Goal: Feedback & Contribution: Contribute content

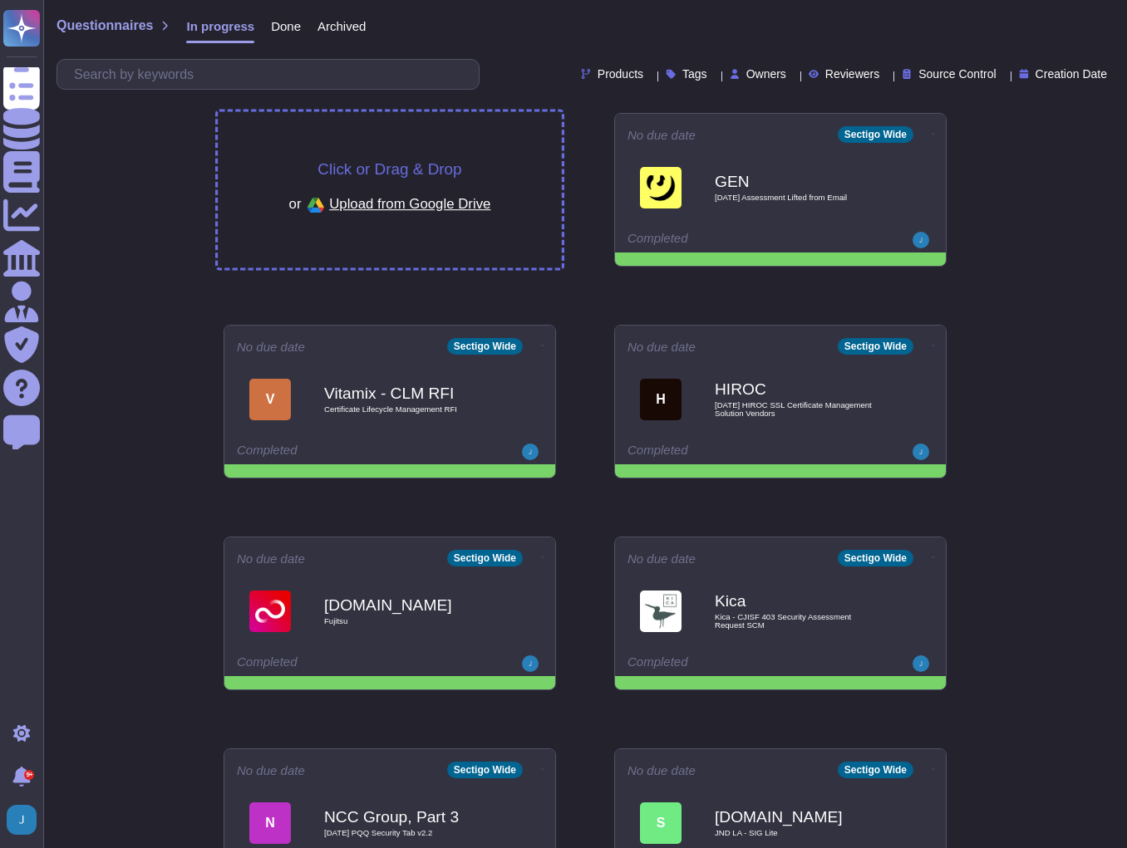
click at [432, 169] on span "Click or Drag & Drop" at bounding box center [389, 169] width 144 height 16
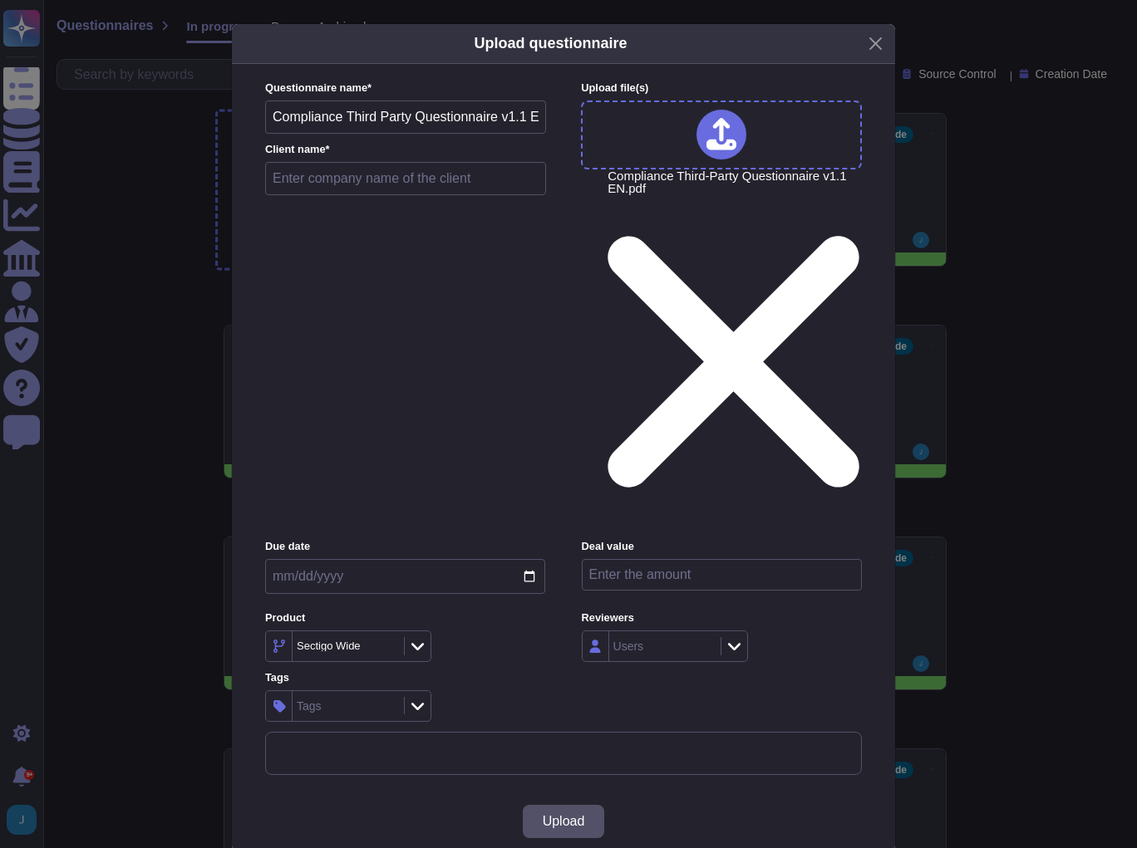
click at [485, 195] on input "text" at bounding box center [405, 178] width 281 height 33
type input "Auxmoney"
click at [554, 605] on span "Upload" at bounding box center [564, 821] width 42 height 13
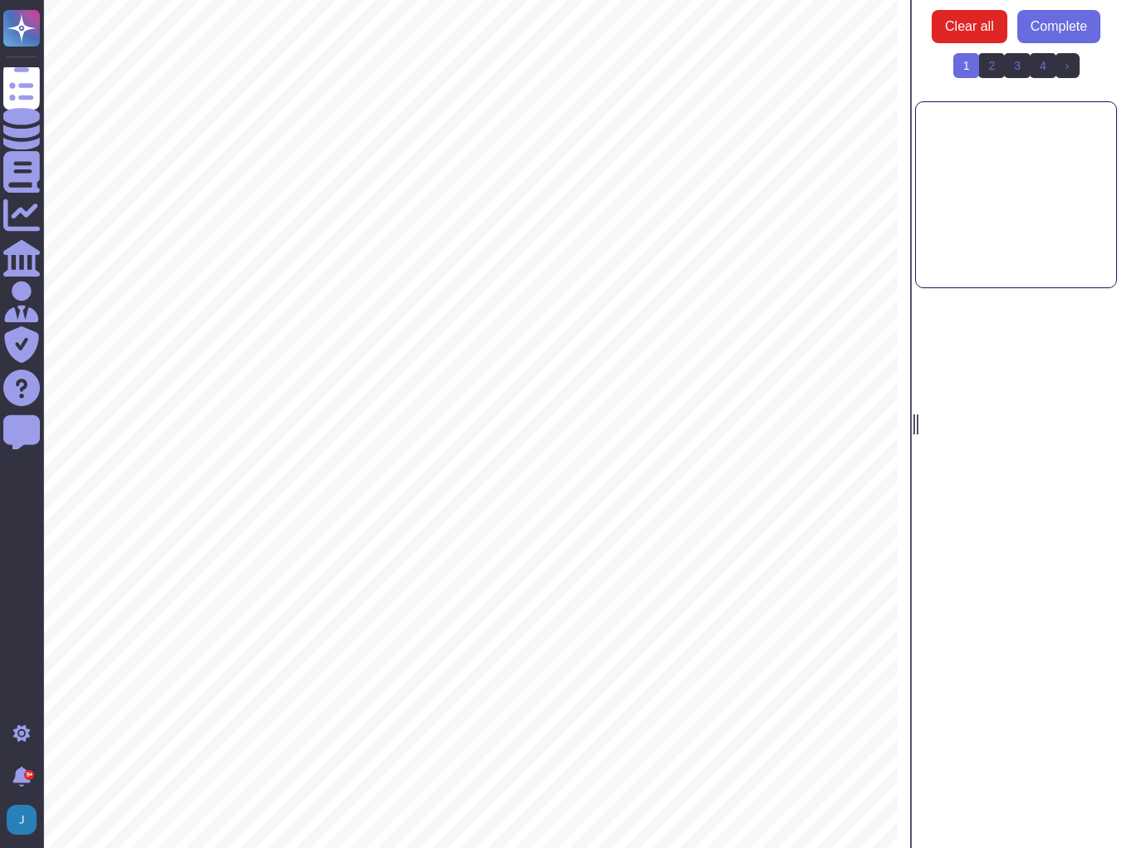
scroll to position [361, 0]
click at [811, 64] on link "2" at bounding box center [991, 65] width 27 height 25
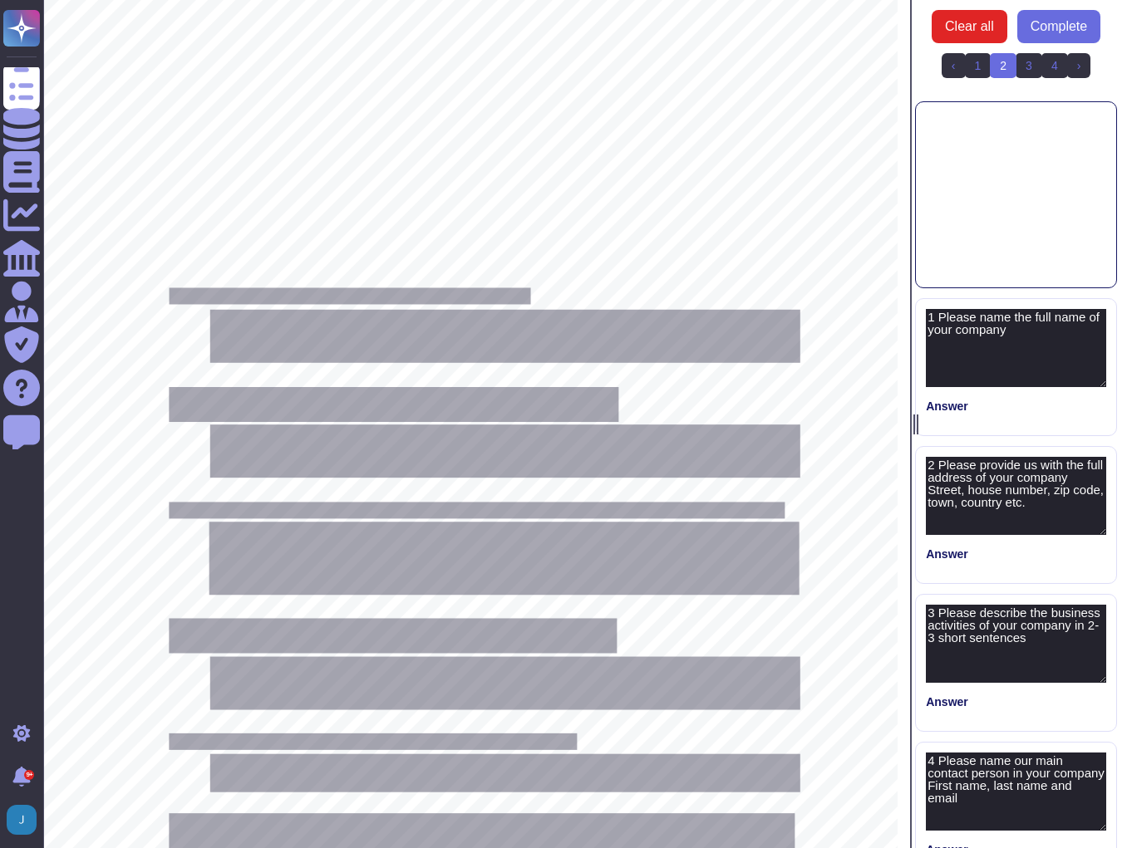
type textarea "1 Please name the full name of your company"
type textarea "2 Please provide us with the full address of your company Street, house number,…"
type textarea "3 Please describe the business activities of your company in 2-3 short sentences"
type textarea "4 Please name our main contact person in your company First name, last name and…"
type textarea "5 Please provide us with the tax ID of your company"
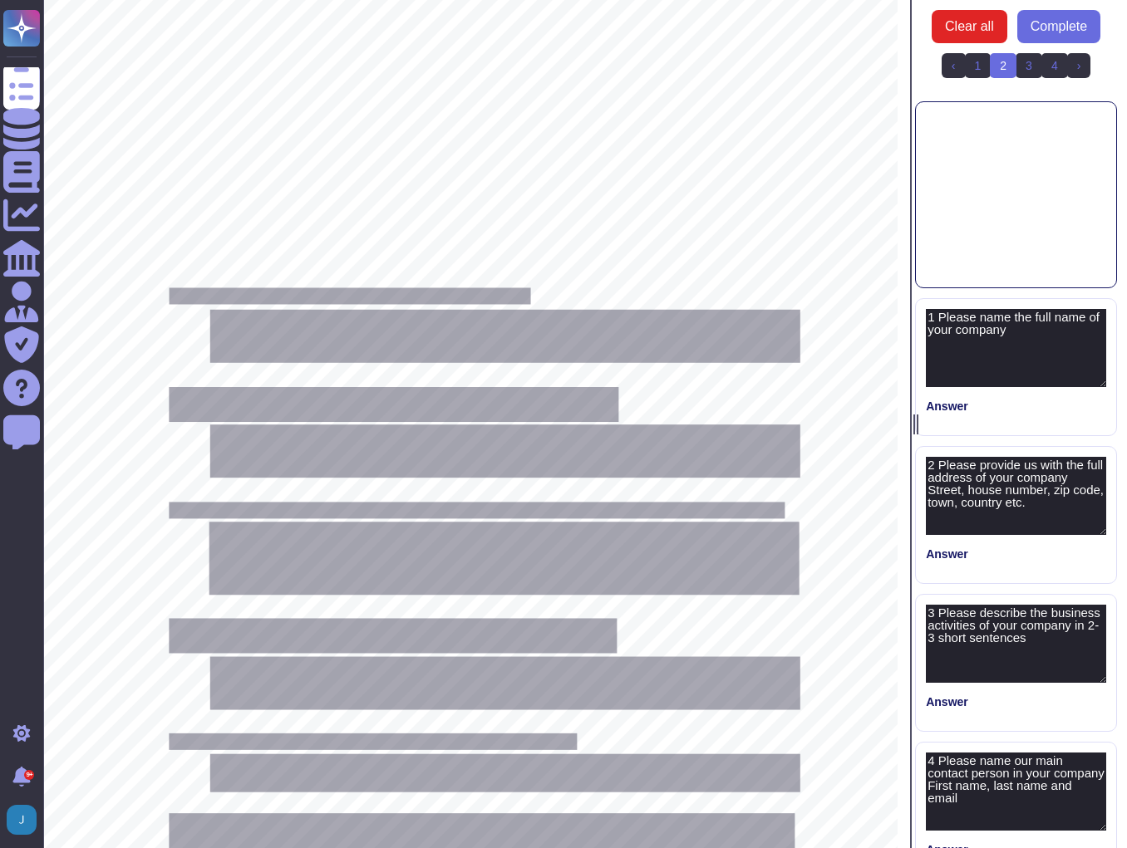
type textarea "6 Does your company have a relationship with government or public institutions …"
type textarea "Comment:"
type textarea "no"
click at [437, 329] on div at bounding box center [505, 336] width 590 height 53
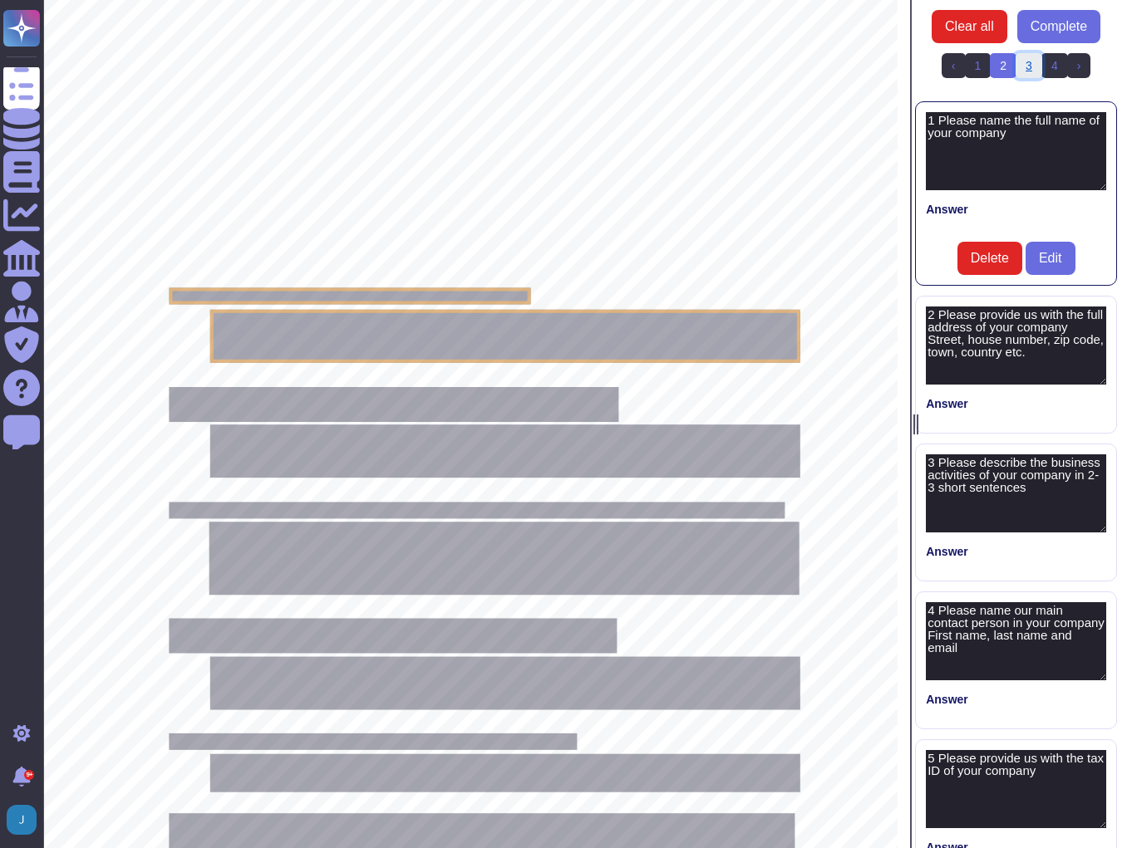
click at [811, 61] on link "3" at bounding box center [1028, 65] width 27 height 25
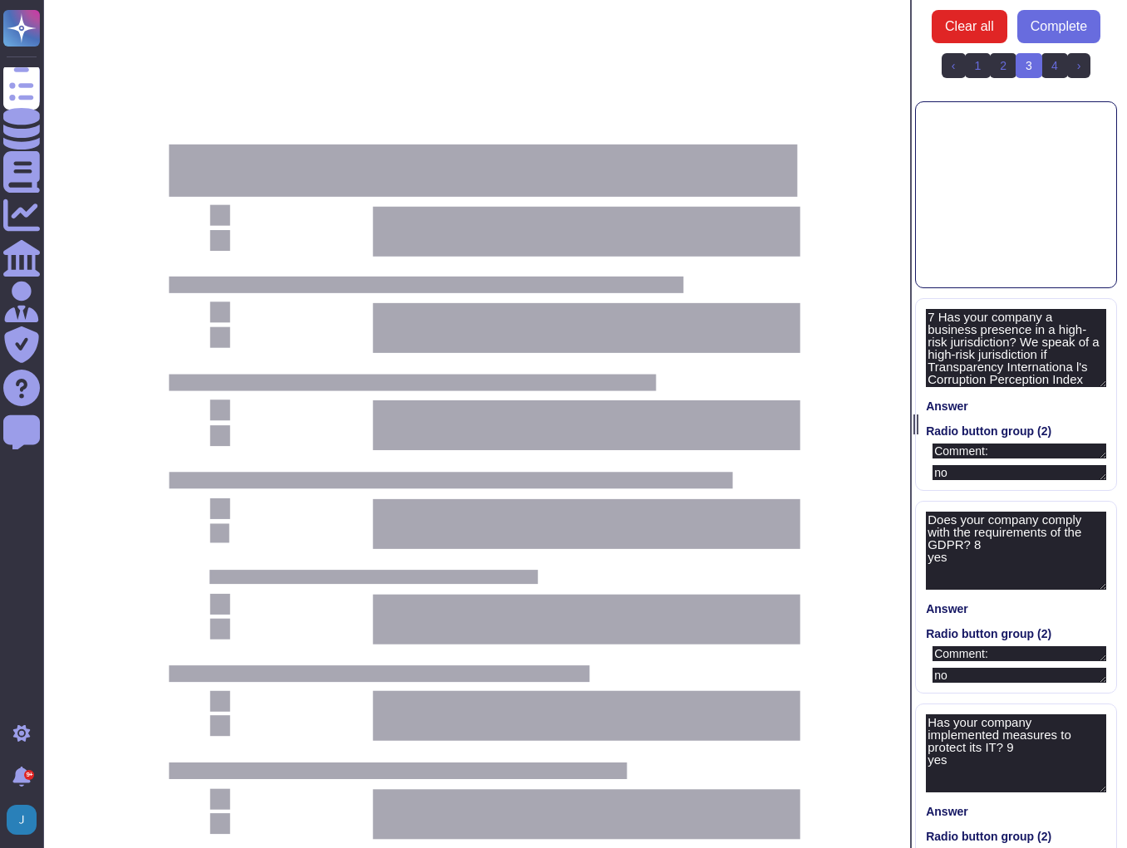
type textarea "7 Has your company a business presence in a high-risk jurisdiction? We speak of…"
type textarea "Comment:"
type textarea "no"
type textarea "Does your company comply with the requirements of the GDPR? 8 yes"
type textarea "Comment:"
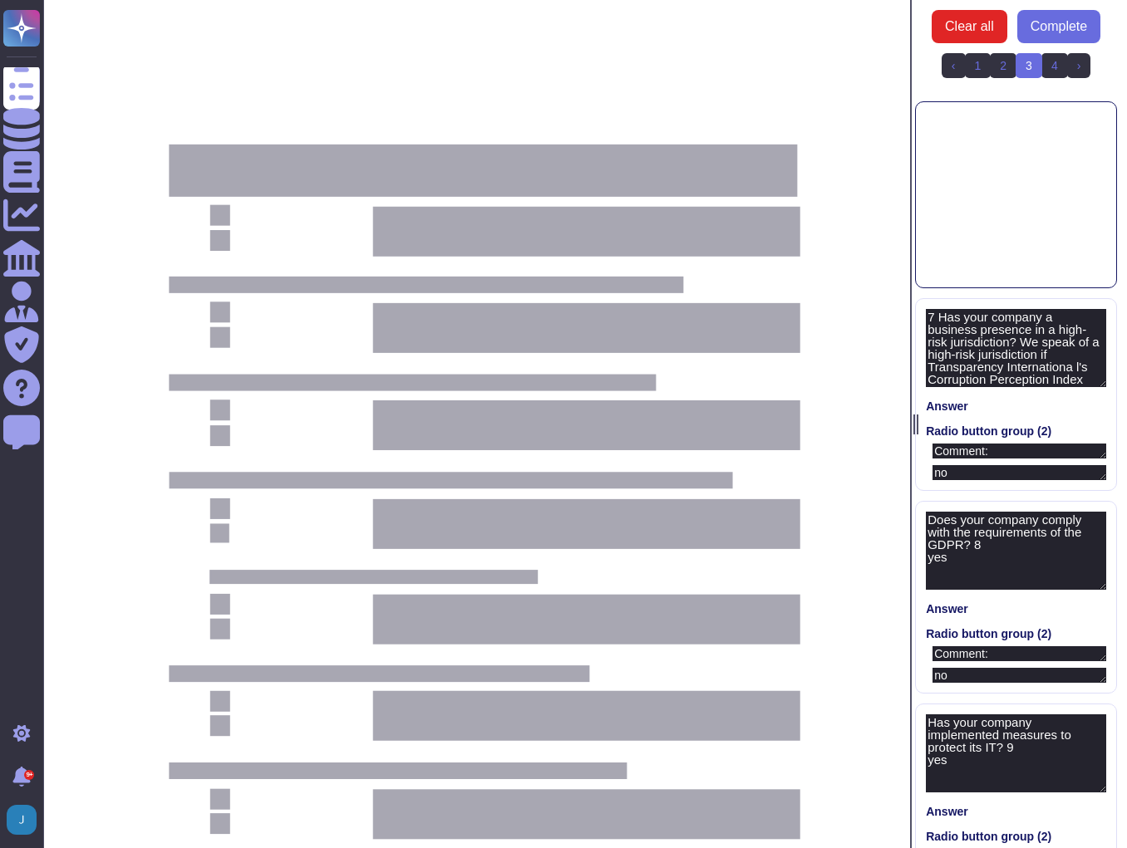
type textarea "no"
type textarea "Has your company implemented measures to protect its IT? 9 yes"
type textarea "Comment:"
type textarea "no"
type textarea "10 Is your company subject to the Supply Chain Due Diligence Act (LkSG)? yes"
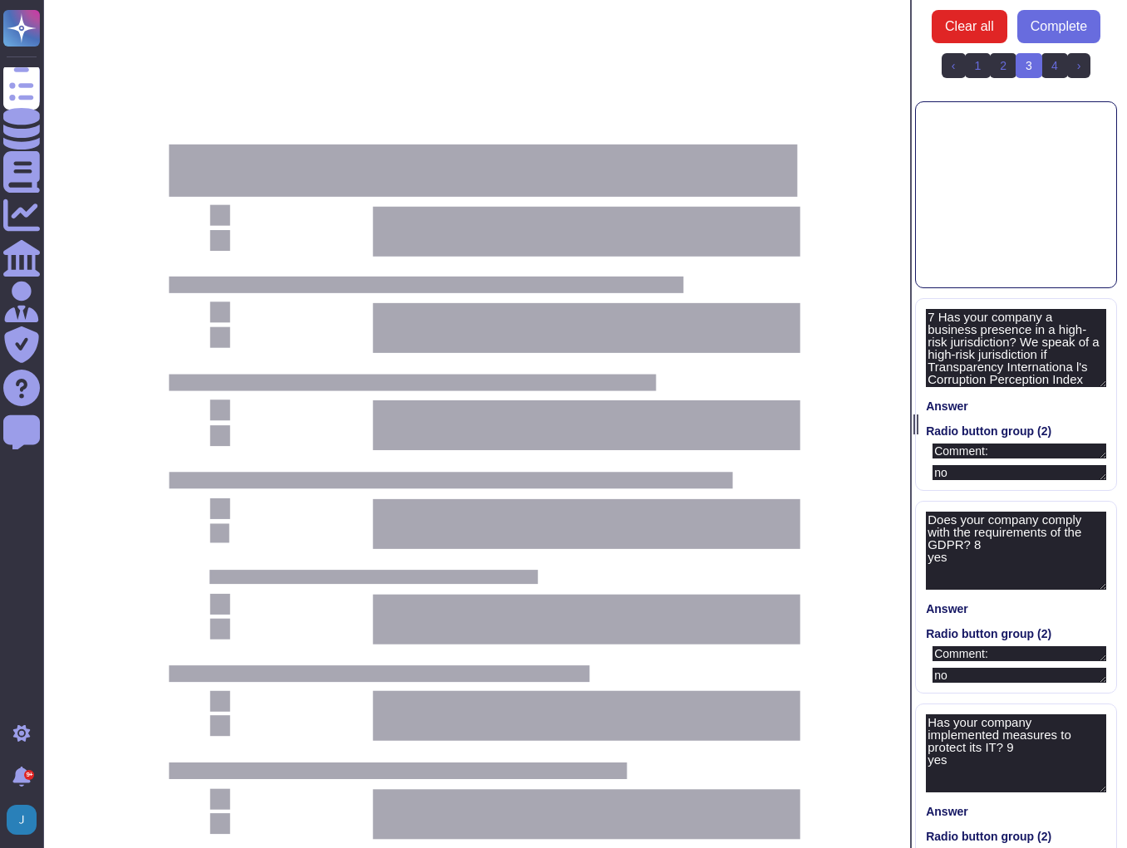
type textarea "Comment:"
type textarea "no"
type textarea "If so, does it fulfill the obligations laid down in the LkSG? yes"
type textarea "Comment:"
type textarea "no"
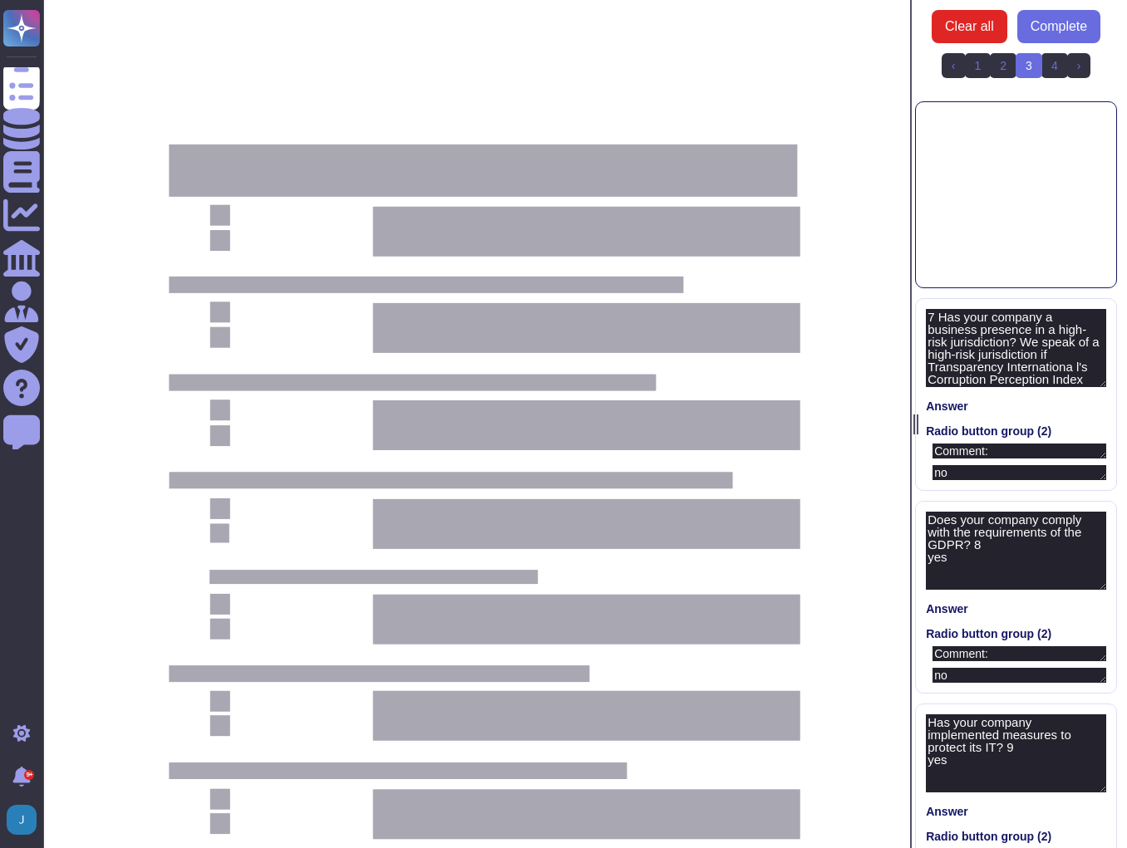
type textarea "11 Has your company implemented a code of conduct? yes"
type textarea "Comment:"
type textarea "no"
type textarea "Has your company implemented a compliance program? 12 yes"
type textarea "Comment:"
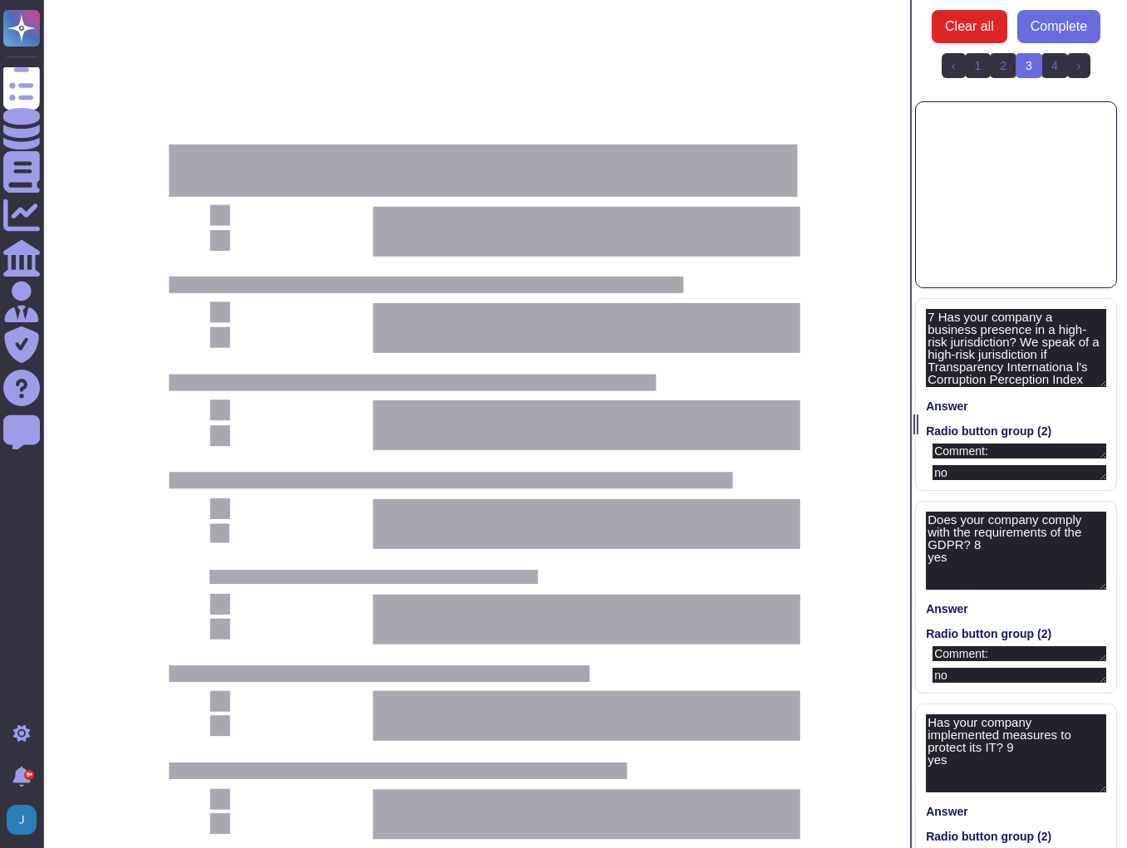
type textarea "no"
type textarea "Has your company implemented anti-corruption measures? This could be, for examp…"
type textarea "Comment:"
type textarea "no"
type textarea "Have there been or are there any criminal proceedings against members of the ma…"
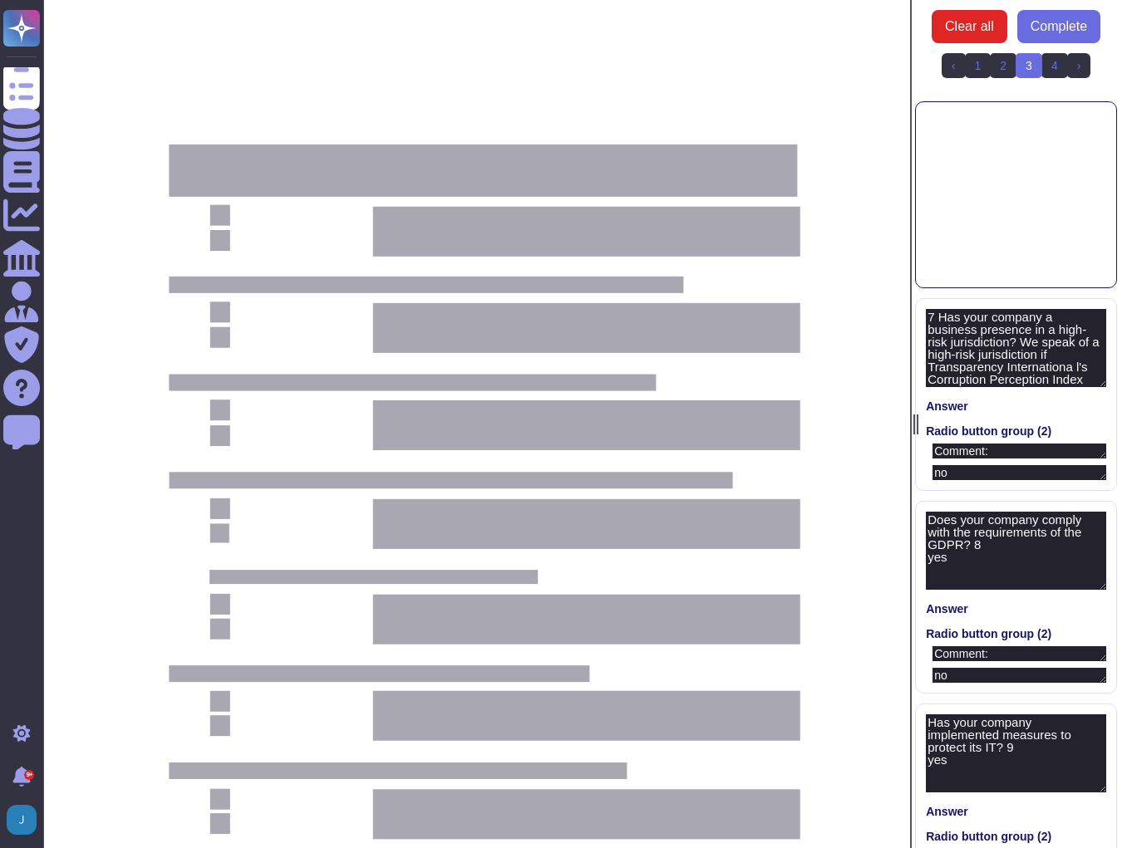
type textarea "Comment:"
type textarea "no"
click at [811, 69] on link "4" at bounding box center [1054, 65] width 27 height 25
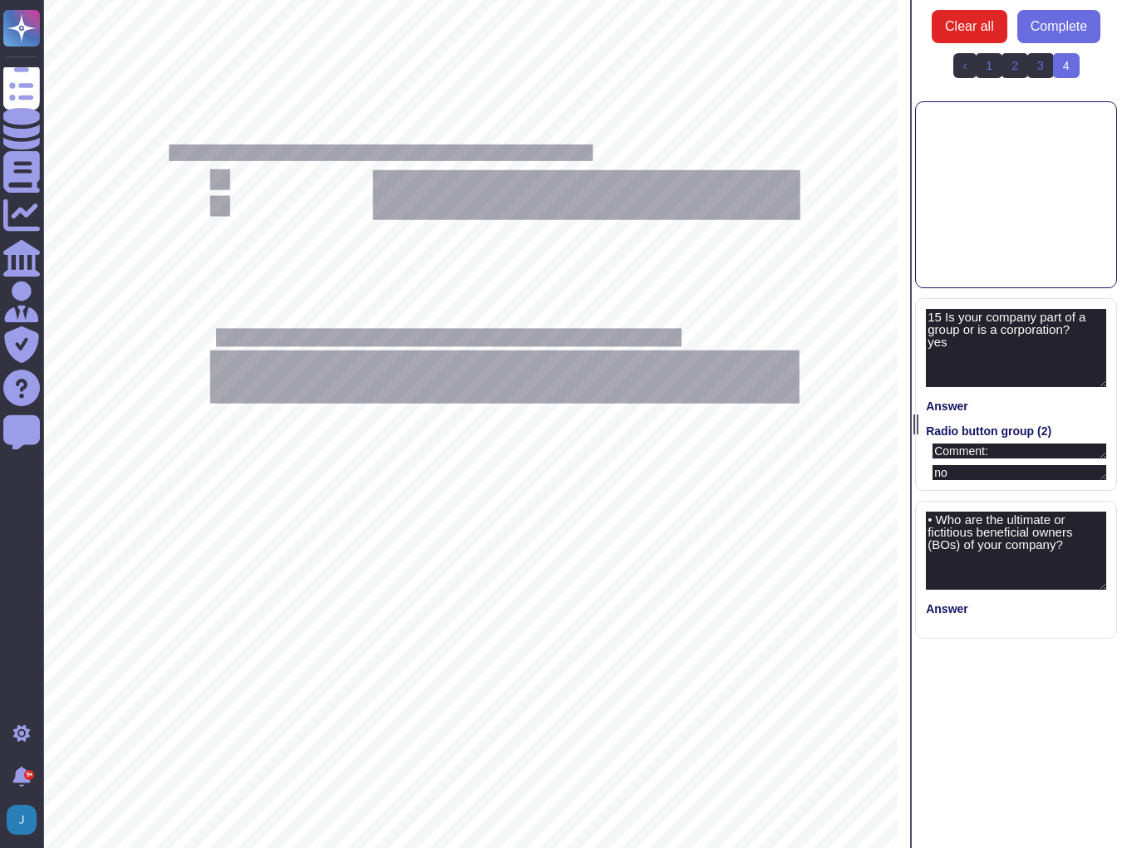
type textarea "15 Is your company part of a group or is a corporation? yes"
type textarea "Comment:"
type textarea "no"
type textarea "• Who are the ultimate or fictitious beneficial owners (BOs) of your company?"
click at [811, 67] on span "4 (current)" at bounding box center [1066, 65] width 27 height 25
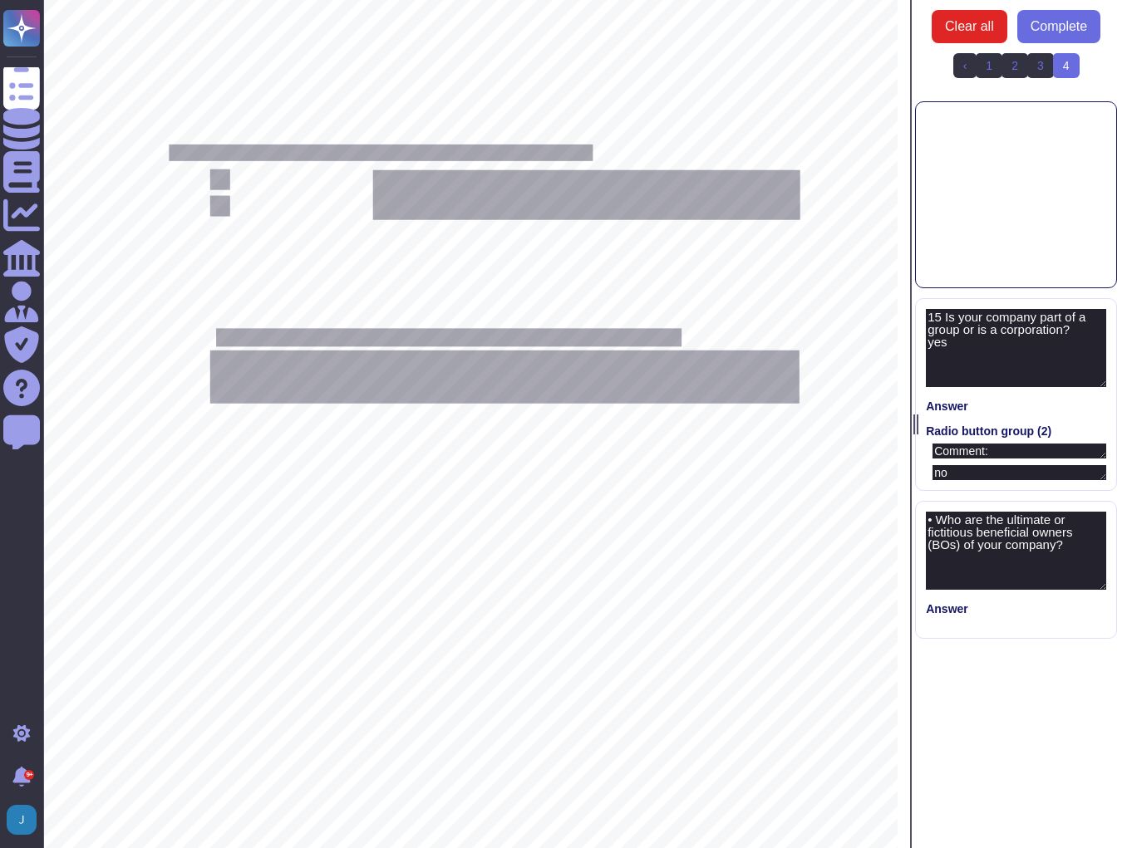
click at [811, 66] on span "4 (current)" at bounding box center [1066, 65] width 27 height 25
click at [811, 28] on span "Complete" at bounding box center [1058, 26] width 56 height 13
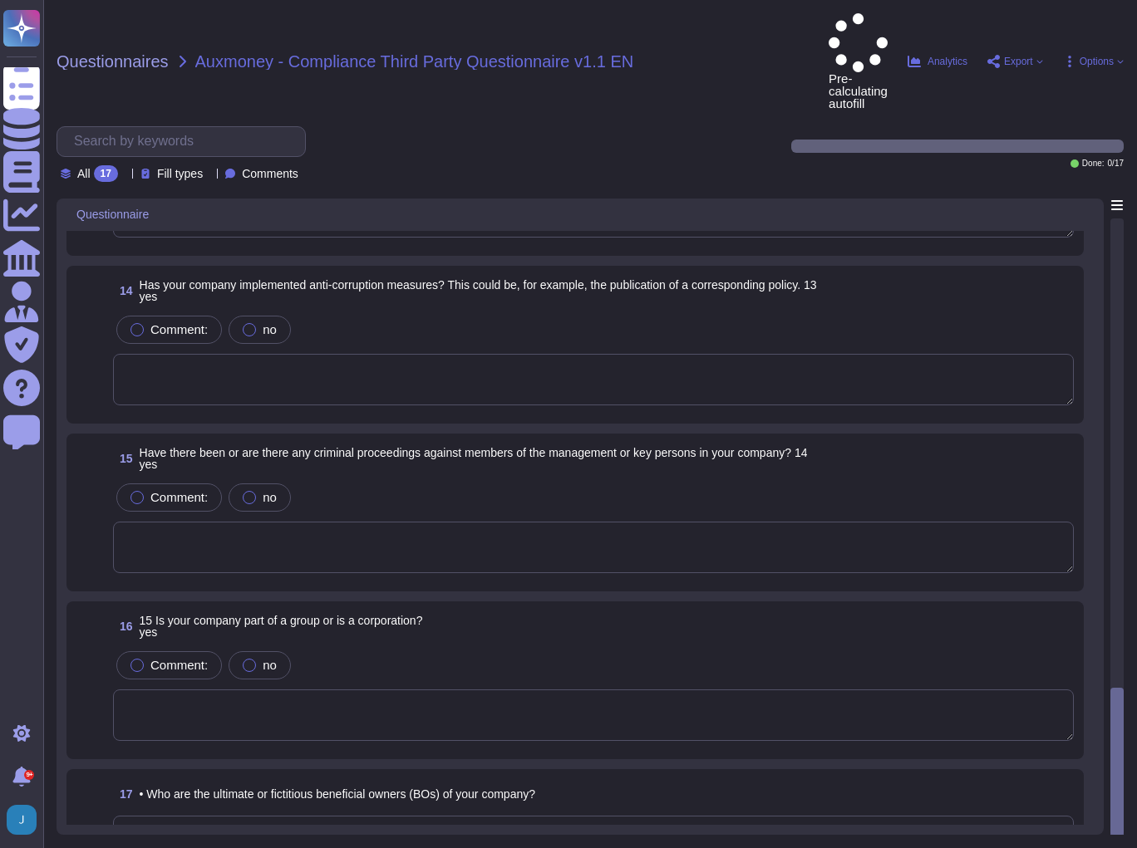
scroll to position [1841, 0]
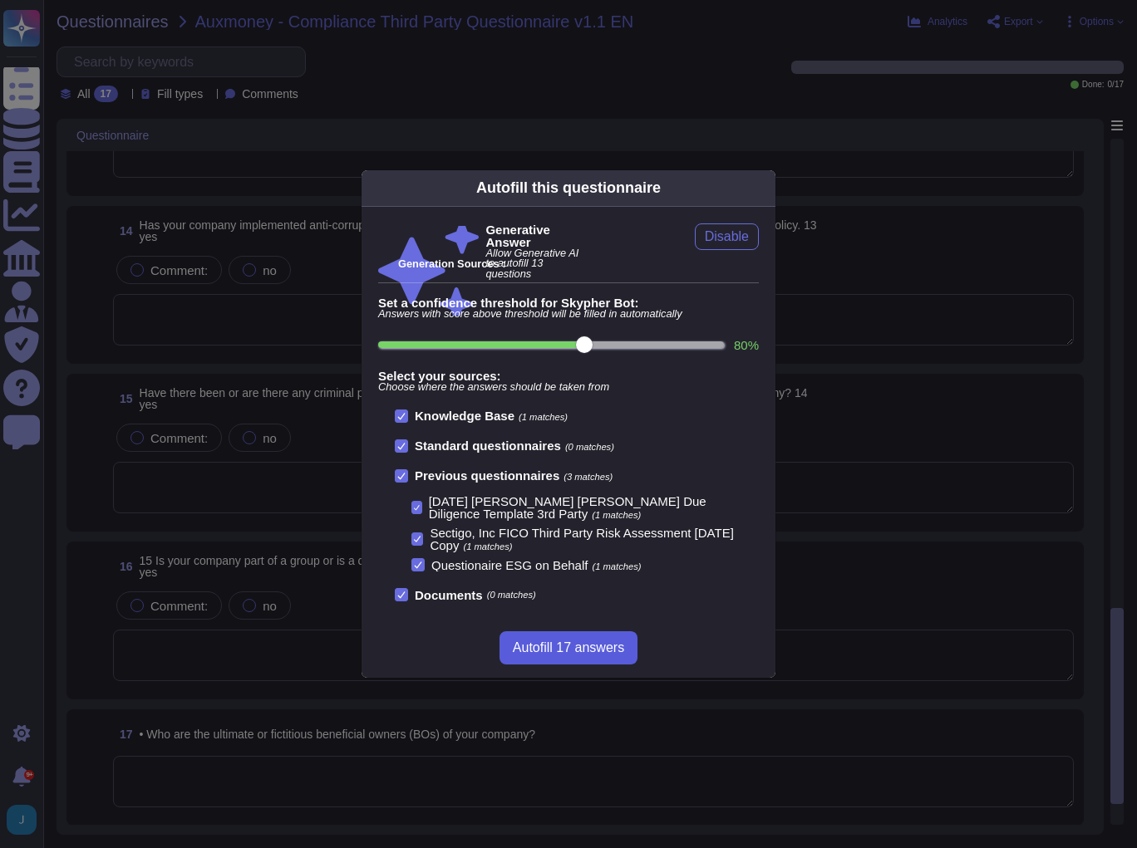
click at [552, 605] on span "Autofill 17 answers" at bounding box center [568, 647] width 111 height 13
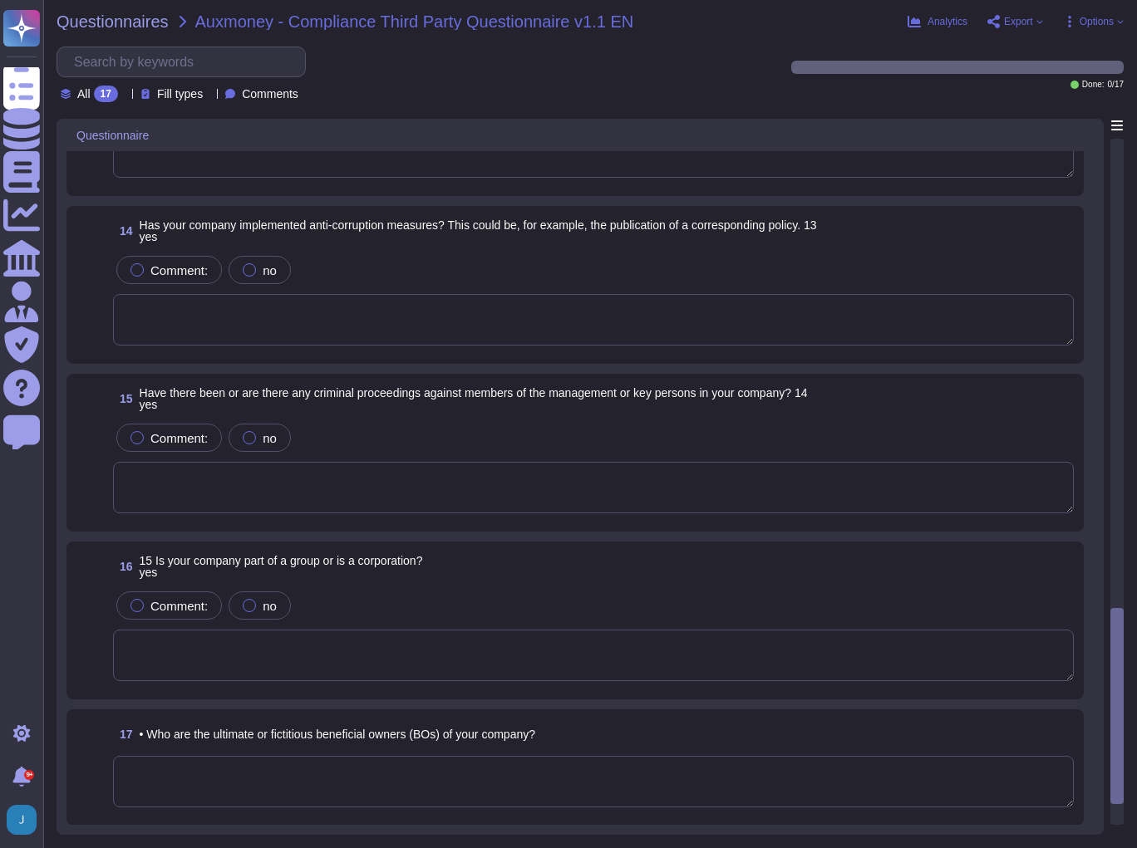
type textarea "Yes, Sectigo is committed to acting ethically and with integrity in all busines…"
type textarea "Yes, our organization has a business code of conduct that is applicable to all …"
type textarea "Yes, Sectigo maintains a compliance management system (CMS) as part of our Info…"
type textarea "Yes, we have implemented anti-corruption measures, including a compliance progr…"
type textarea "No, neither the Company nor any of its Principals or Affiliates has ever been c…"
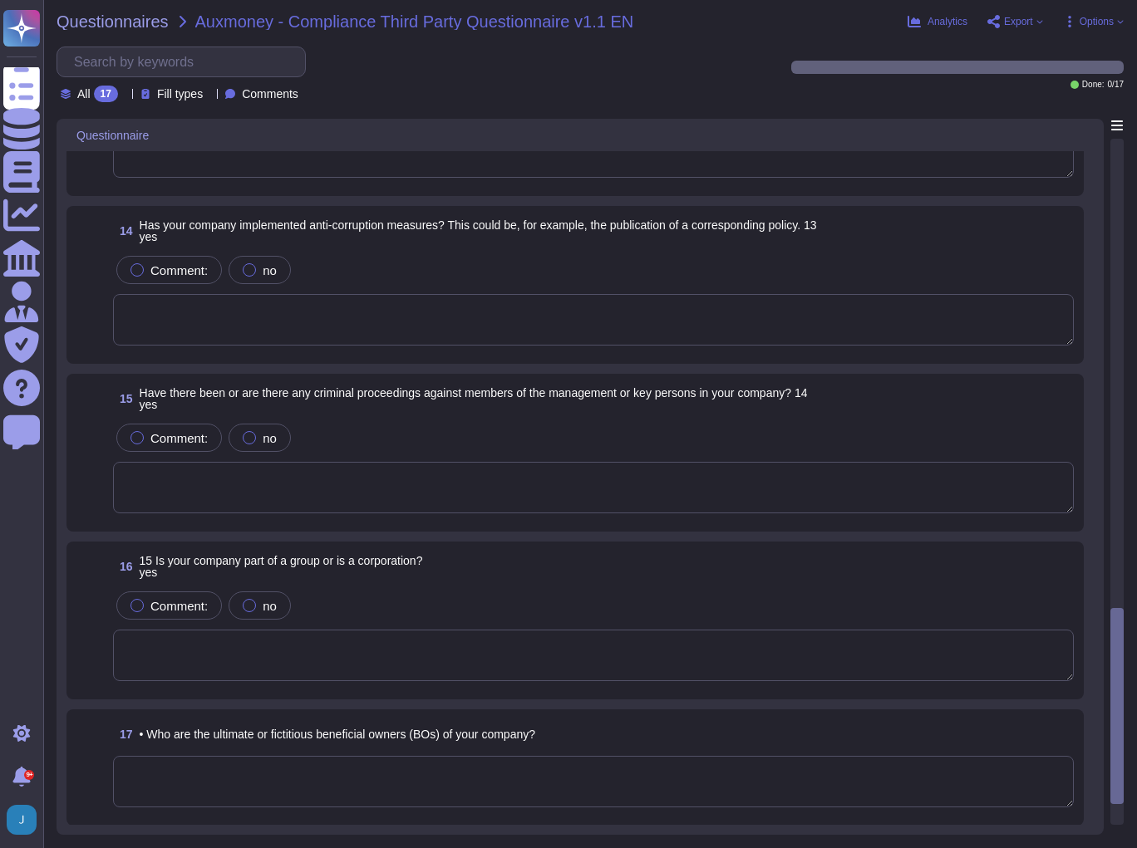
type textarea "Sectigo is a privately held company structured as a Private Limited company inc…"
type textarea "We are a privately held entity and do not disclose this information. You can di…"
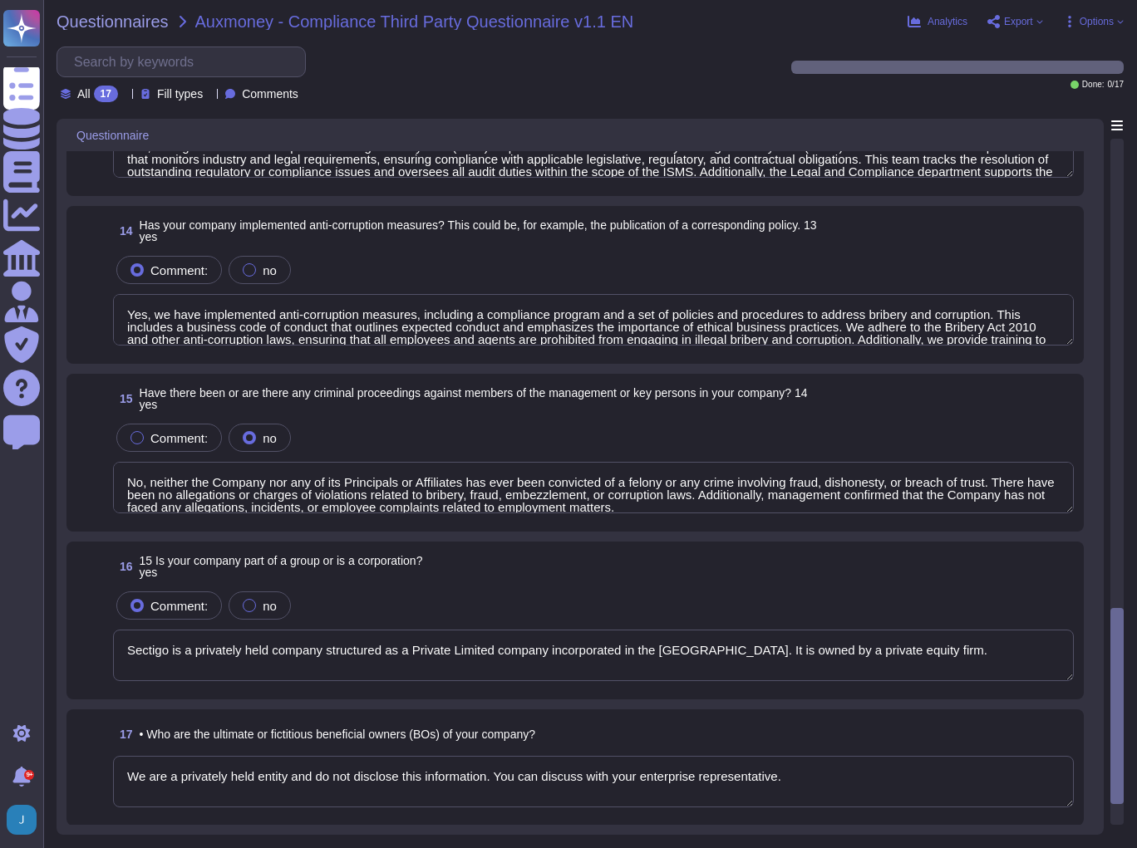
scroll to position [1861, 0]
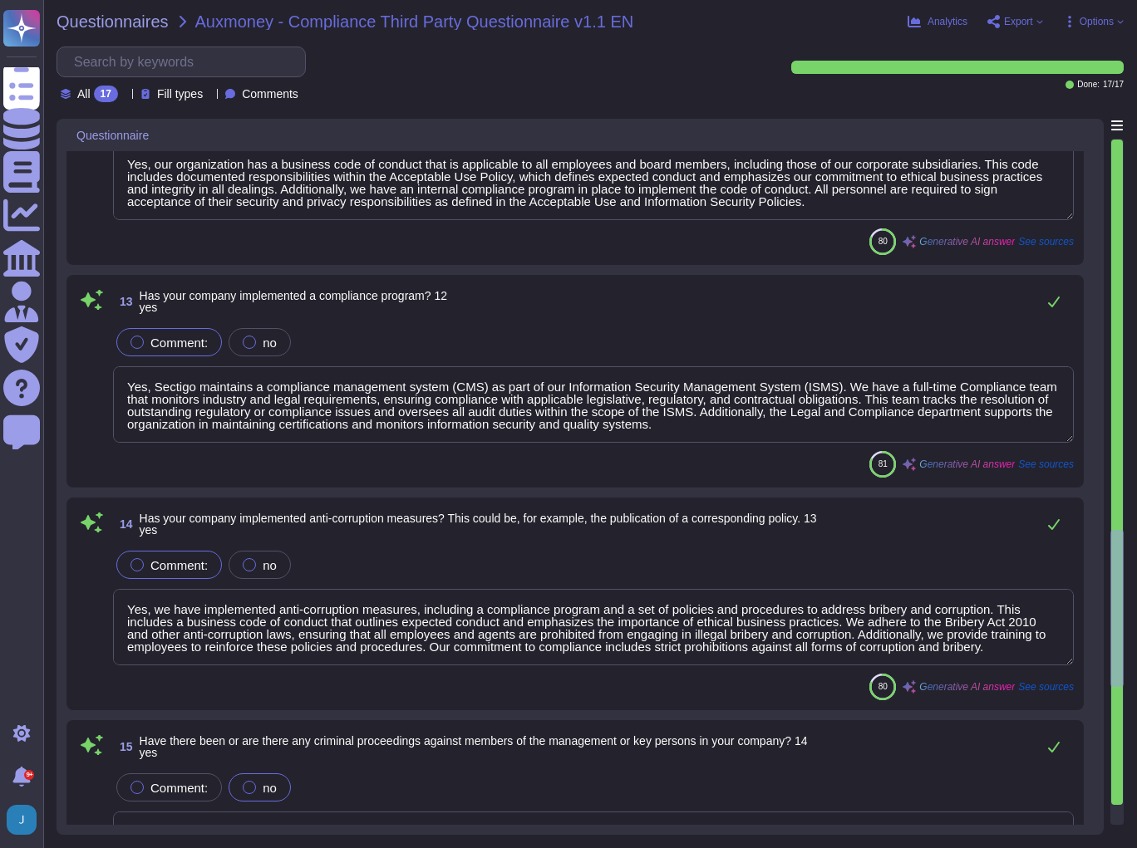
type textarea "Yes"
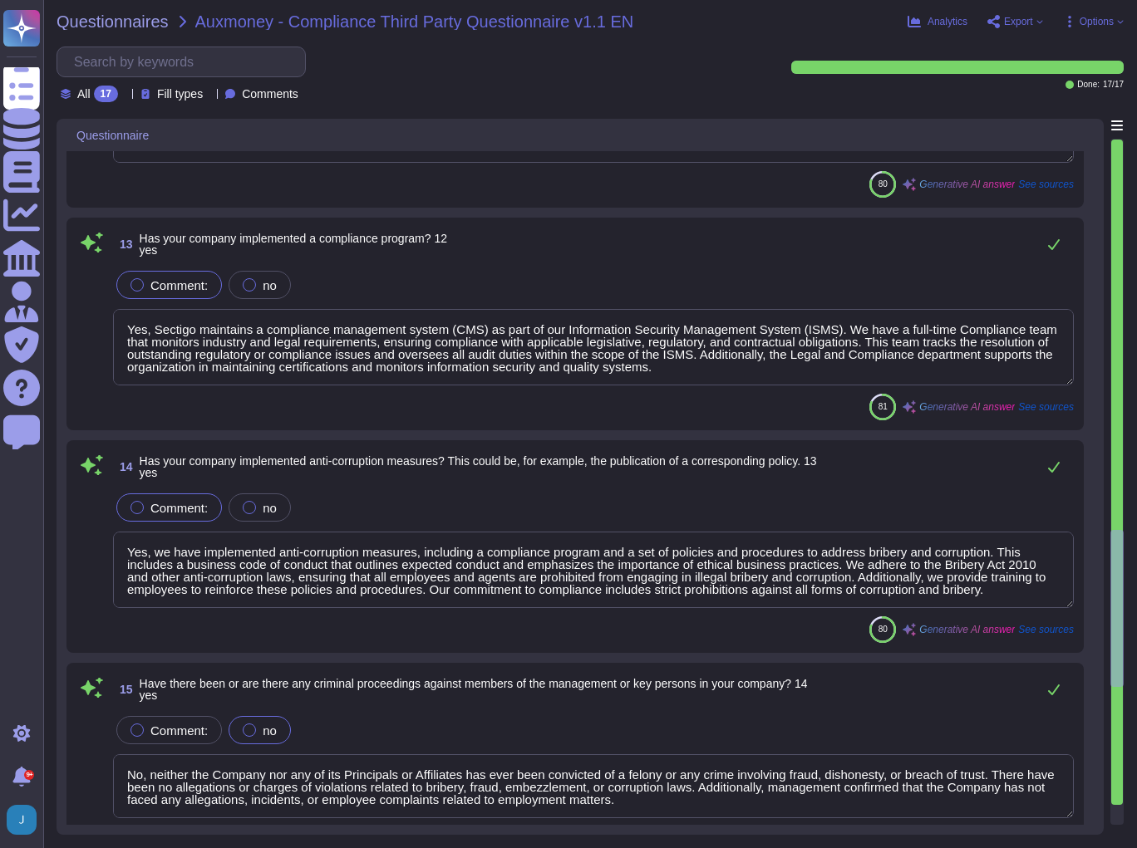
scroll to position [1771, 0]
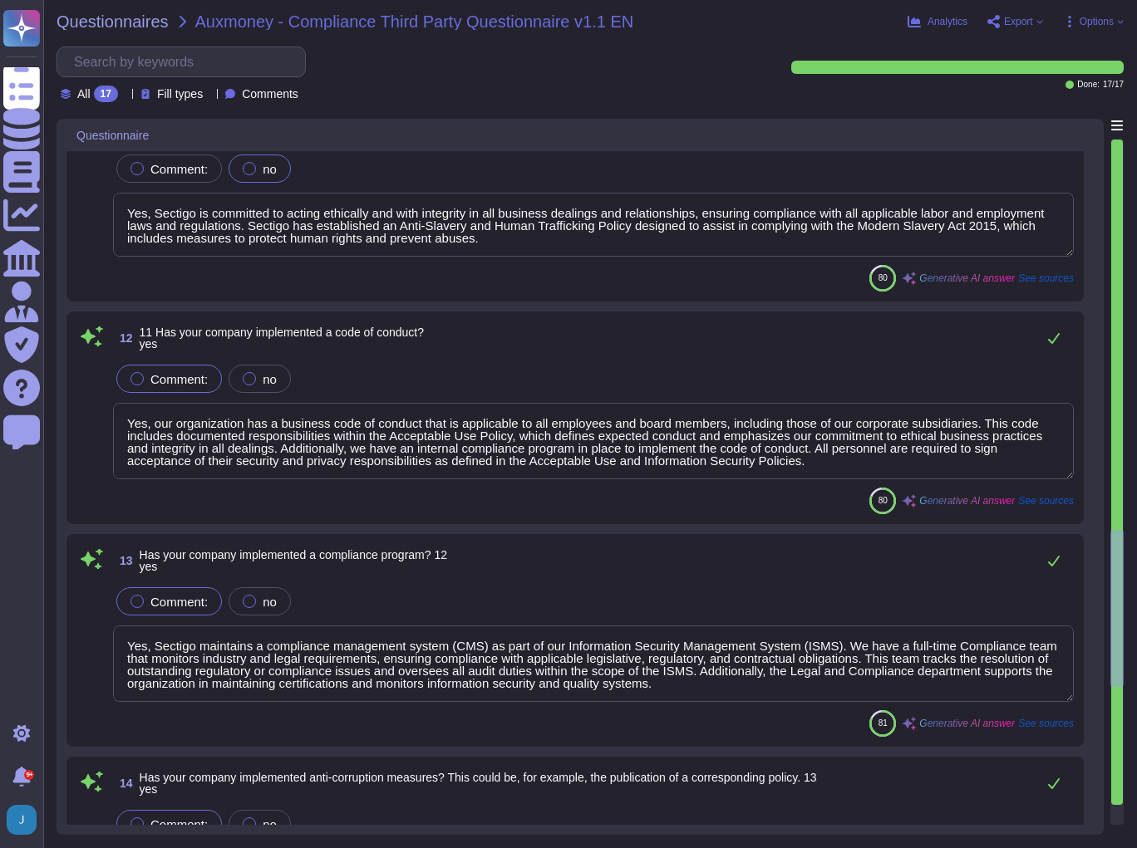
type textarea "Sectigo has implemented several measures to protect its IT and information proc…"
type textarea "Sectigo is a privately held company structured as a Private Limited company inc…"
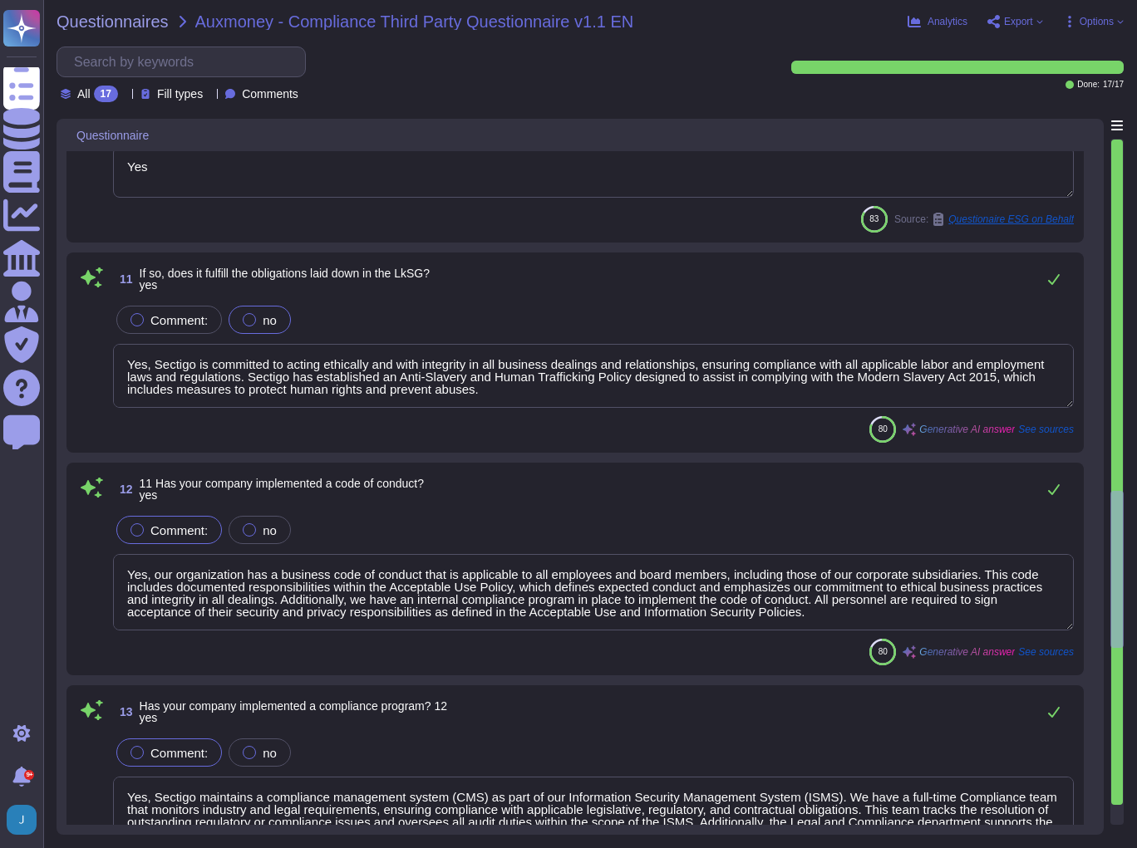
scroll to position [1439, 0]
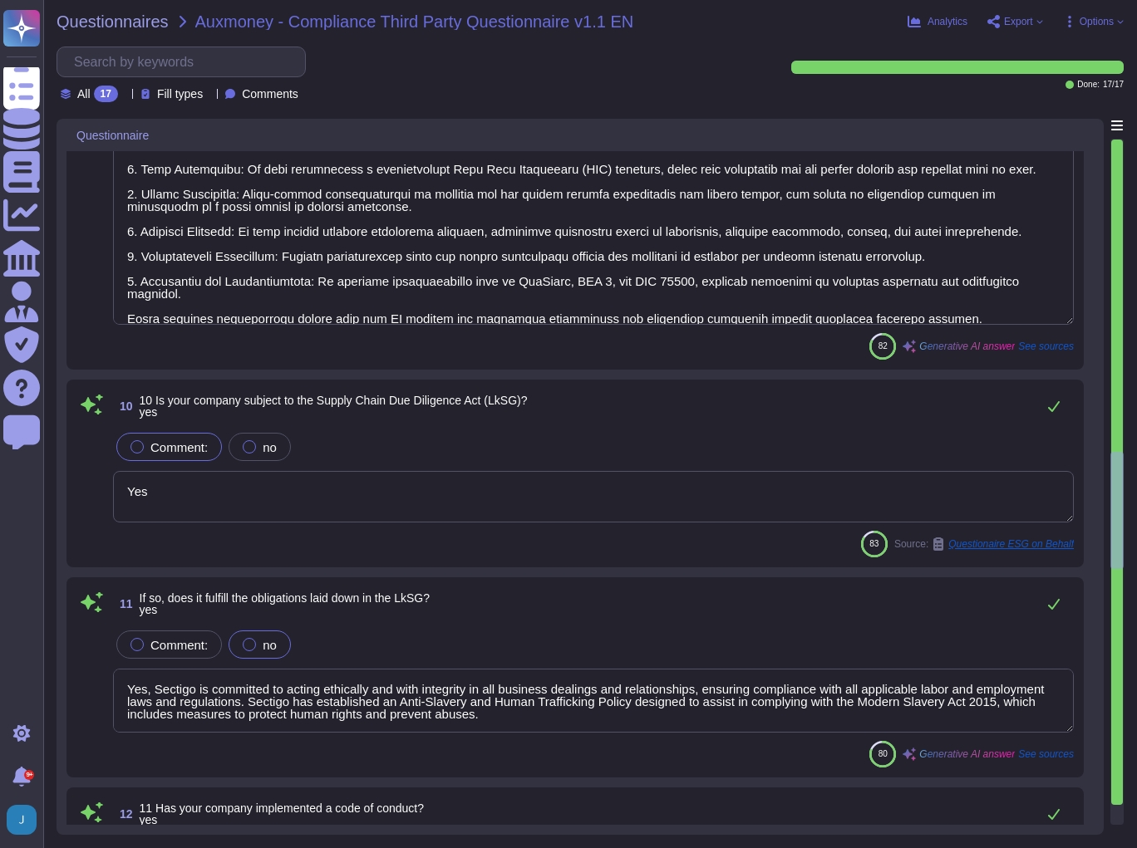
type textarea "Yes, the Company has a business presence in a high-risk jurisdiction, as it ope…"
type textarea "Yes, Sectigo complies fully with the General Data Protection Regulation (GDPR) …"
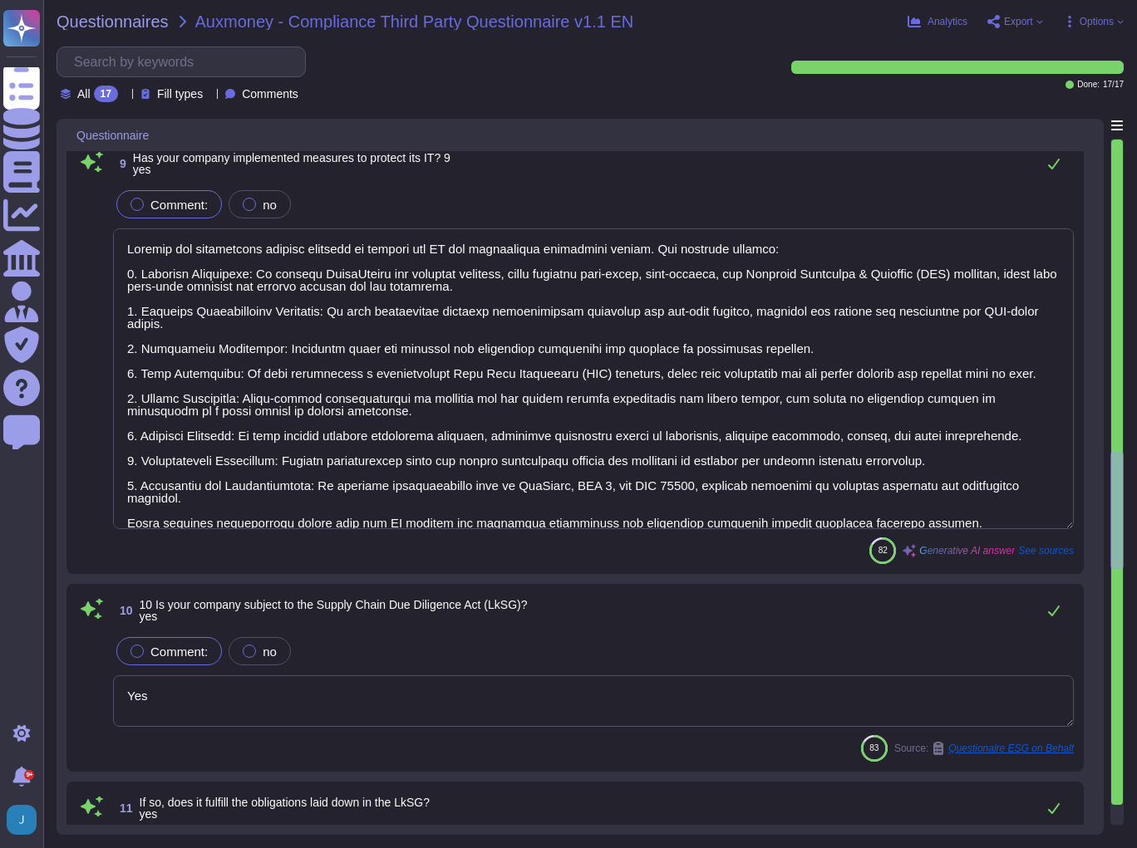
scroll to position [1201, 0]
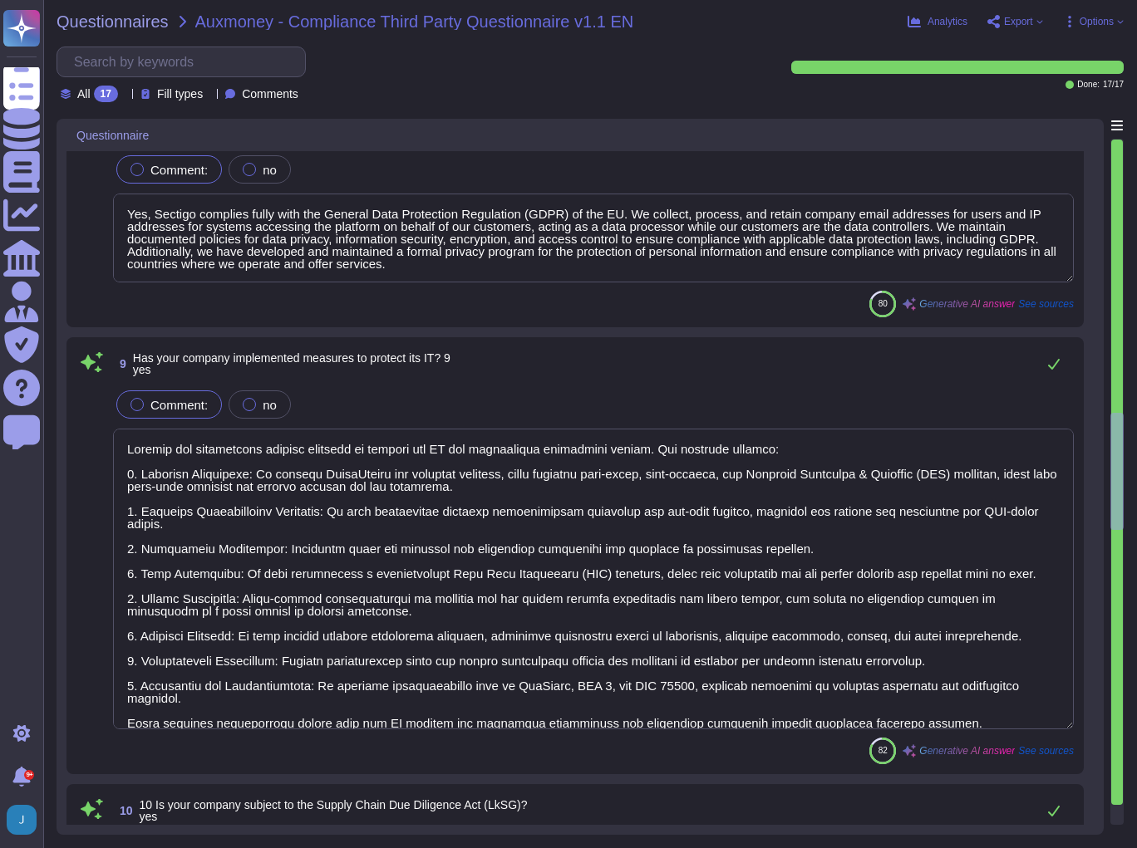
type textarea "No. Please contact our Enterprise Sales Manager."
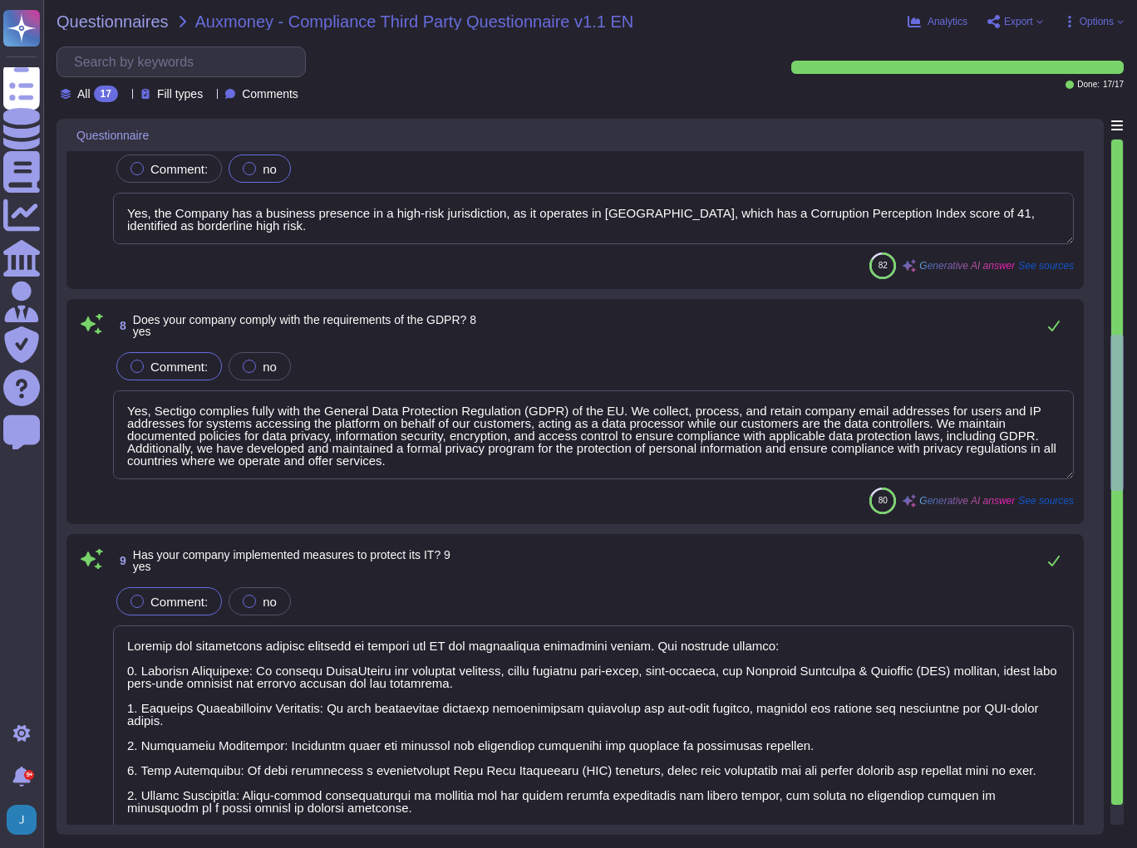
type textarea "The tax ID of Sectigo is EU372028368."
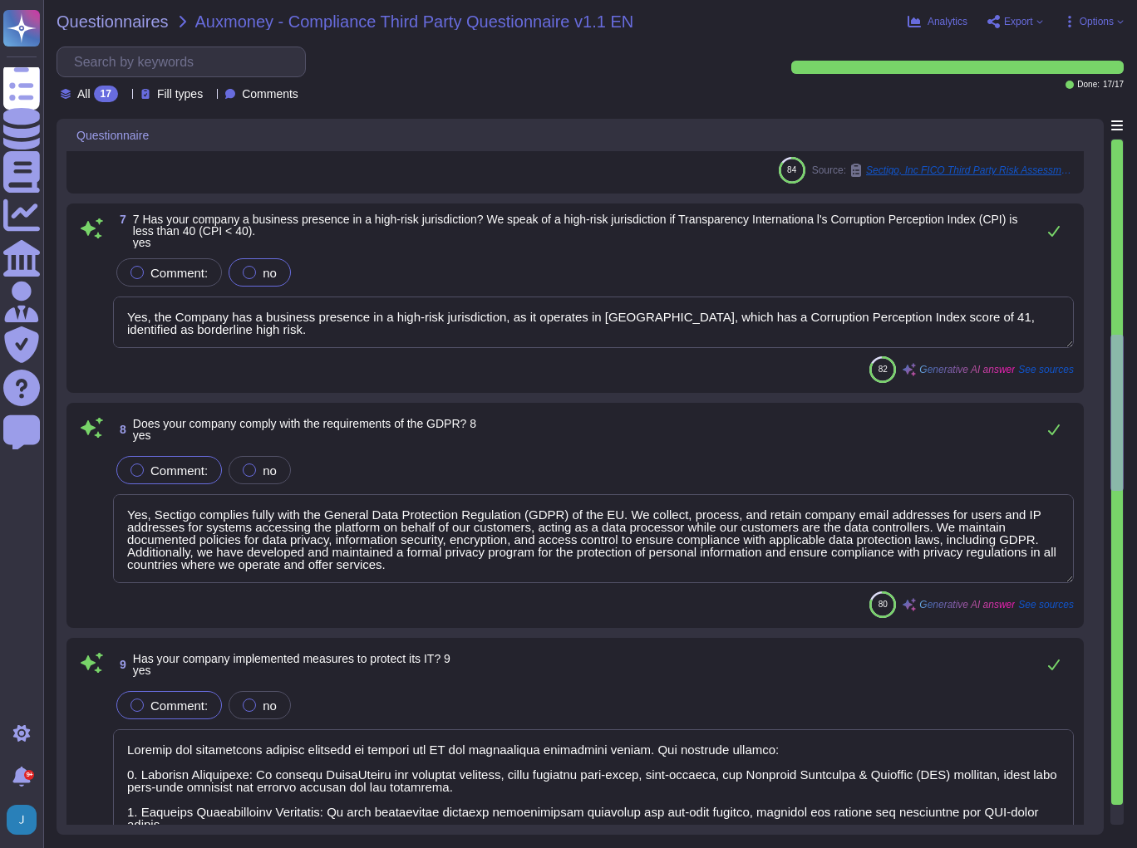
scroll to position [768, 0]
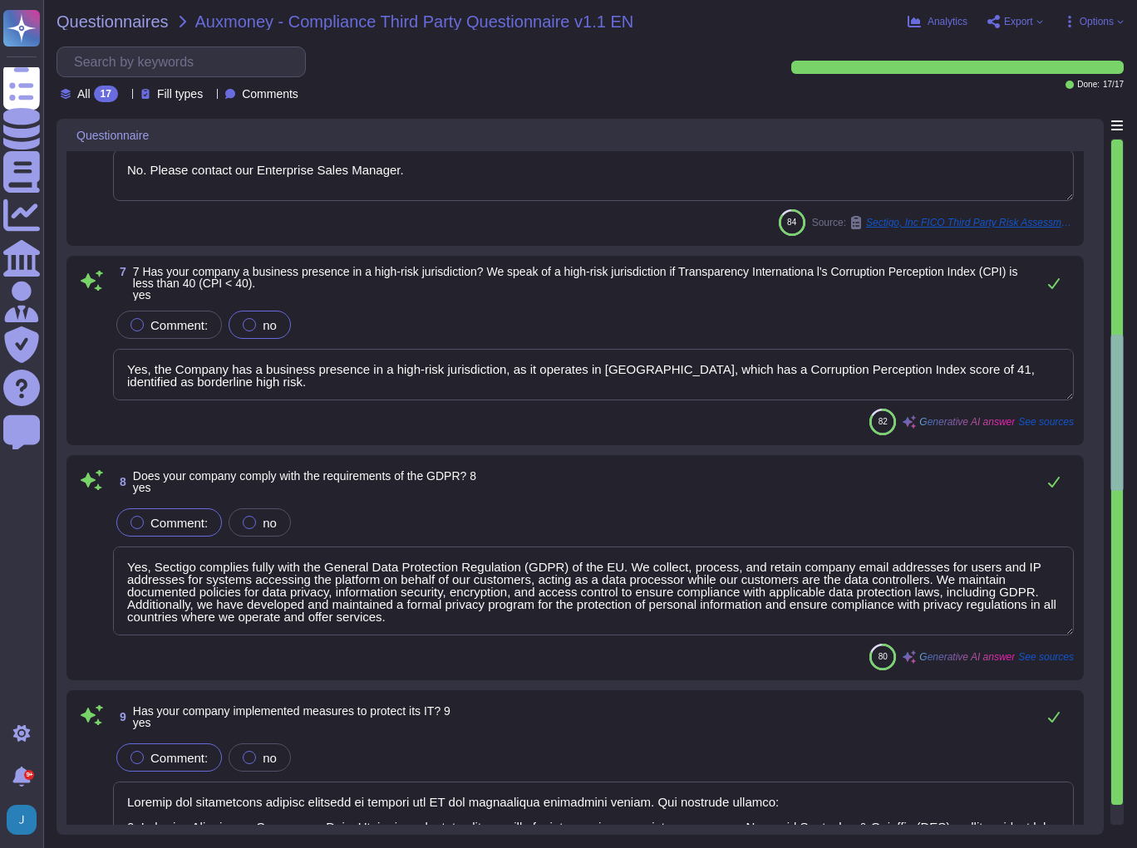
type textarea "[EMAIL_ADDRESS][DOMAIN_NAME]"
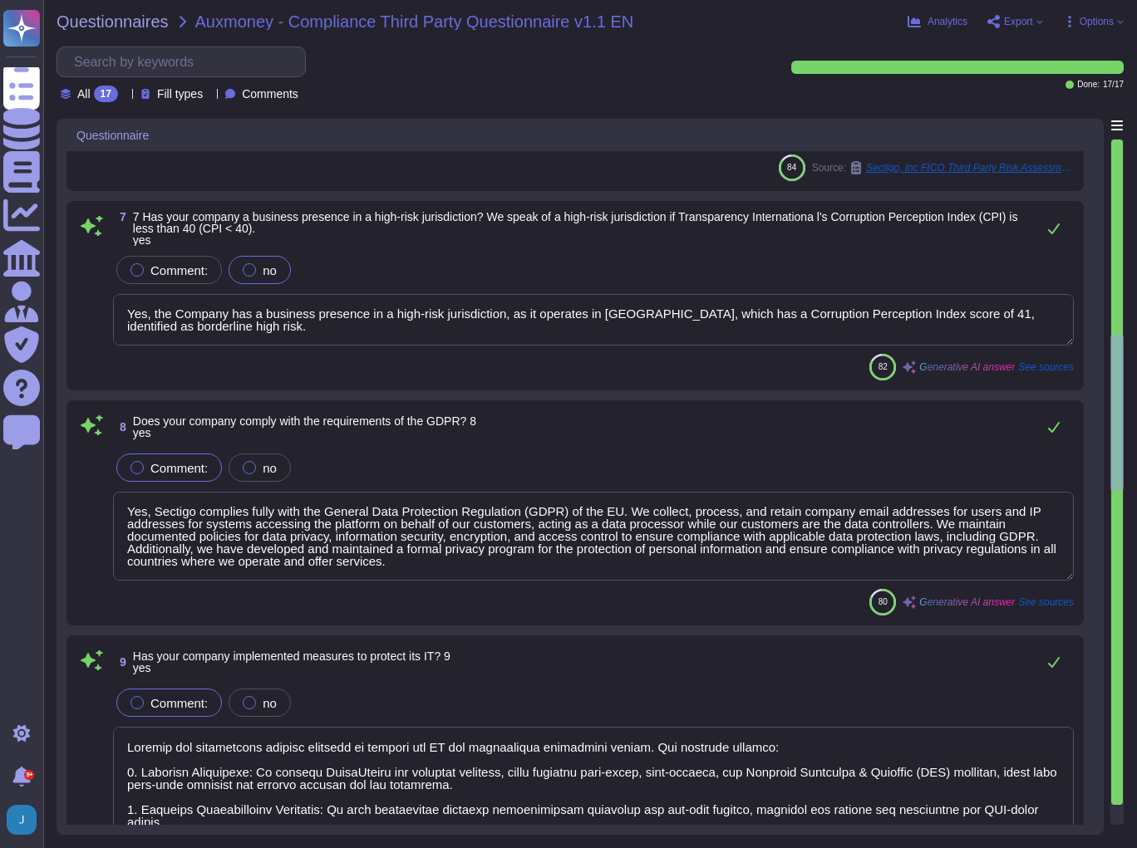
type textarea "Yes, Sectigo is committed to acting ethically and with integrity in all busines…"
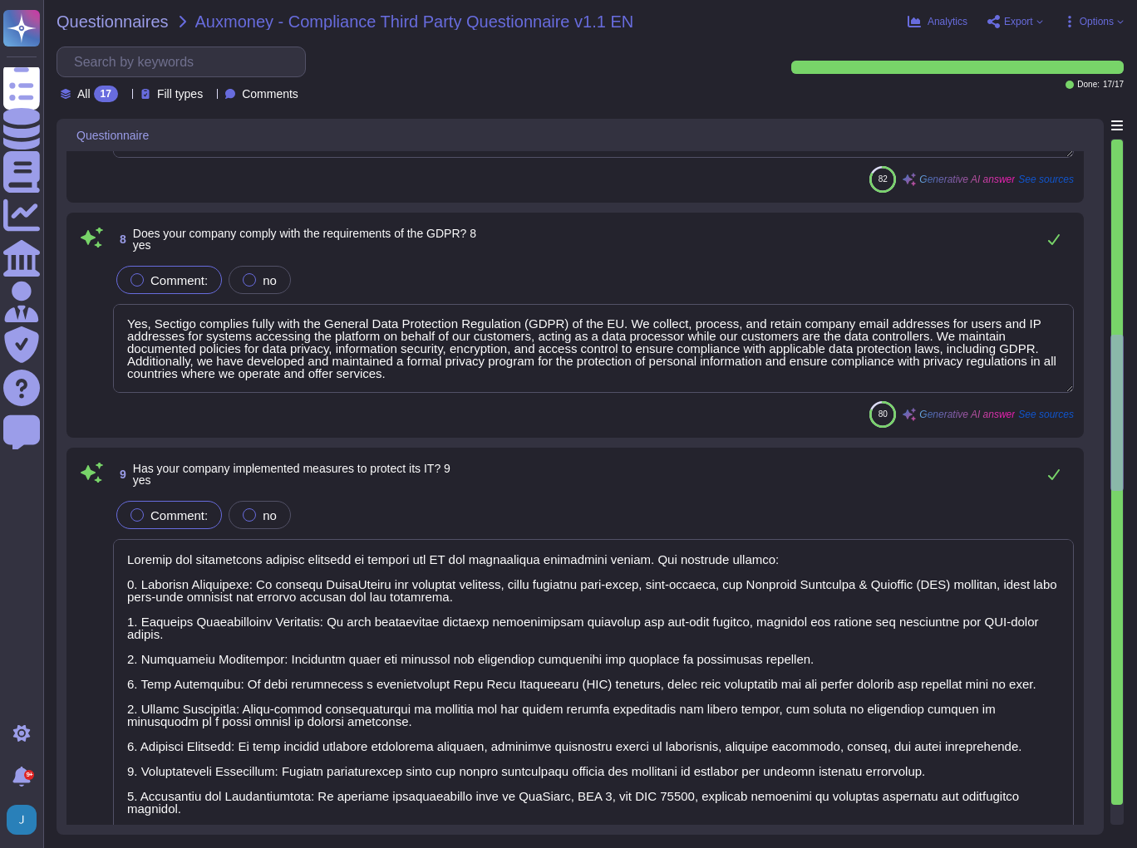
scroll to position [1166, 0]
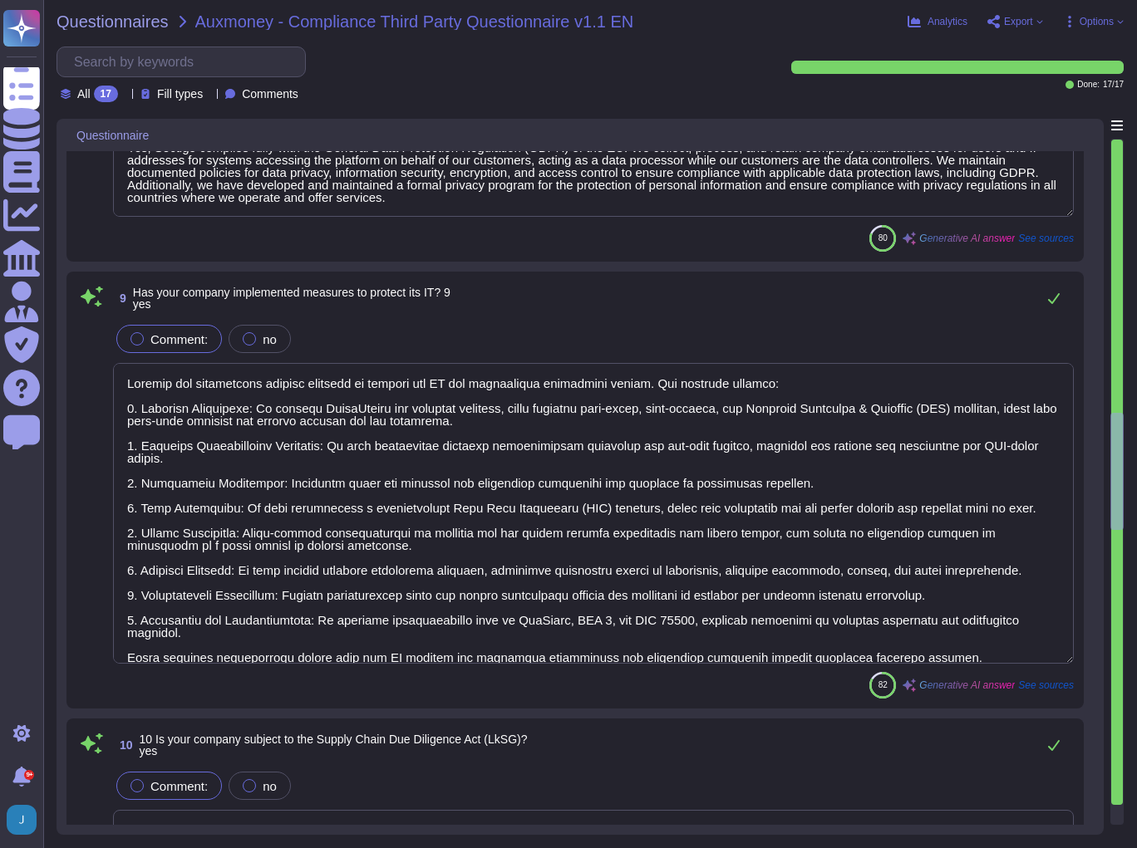
type textarea "Yes, our organization has a business code of conduct that is applicable to all …"
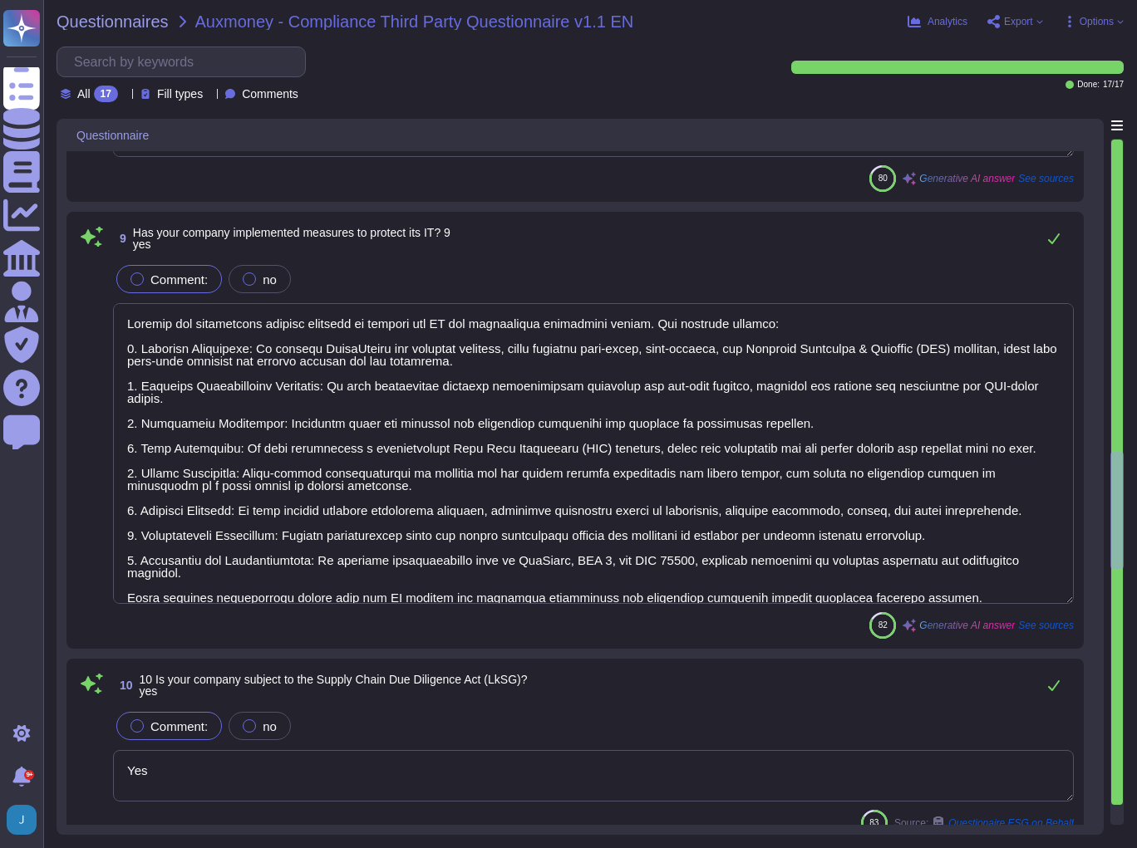
type textarea "Yes, Sectigo maintains a compliance management system (CMS) as part of our Info…"
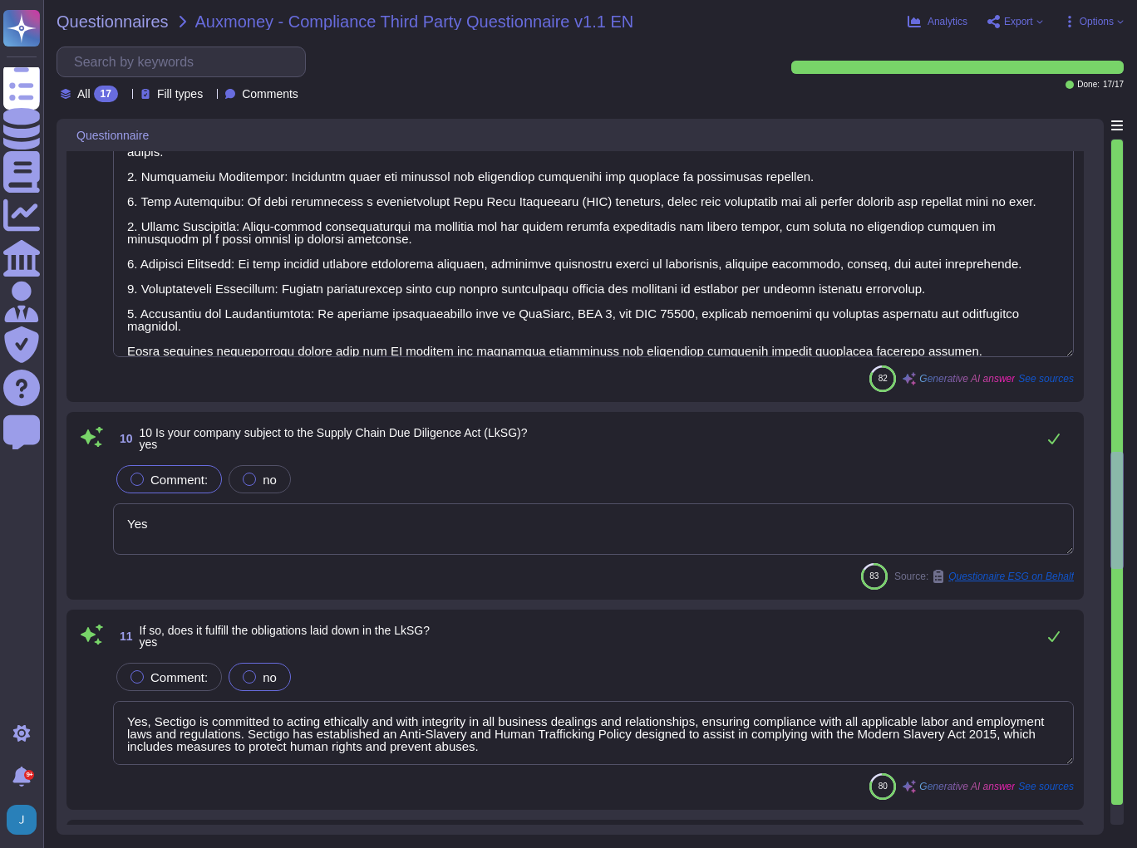
scroll to position [1565, 0]
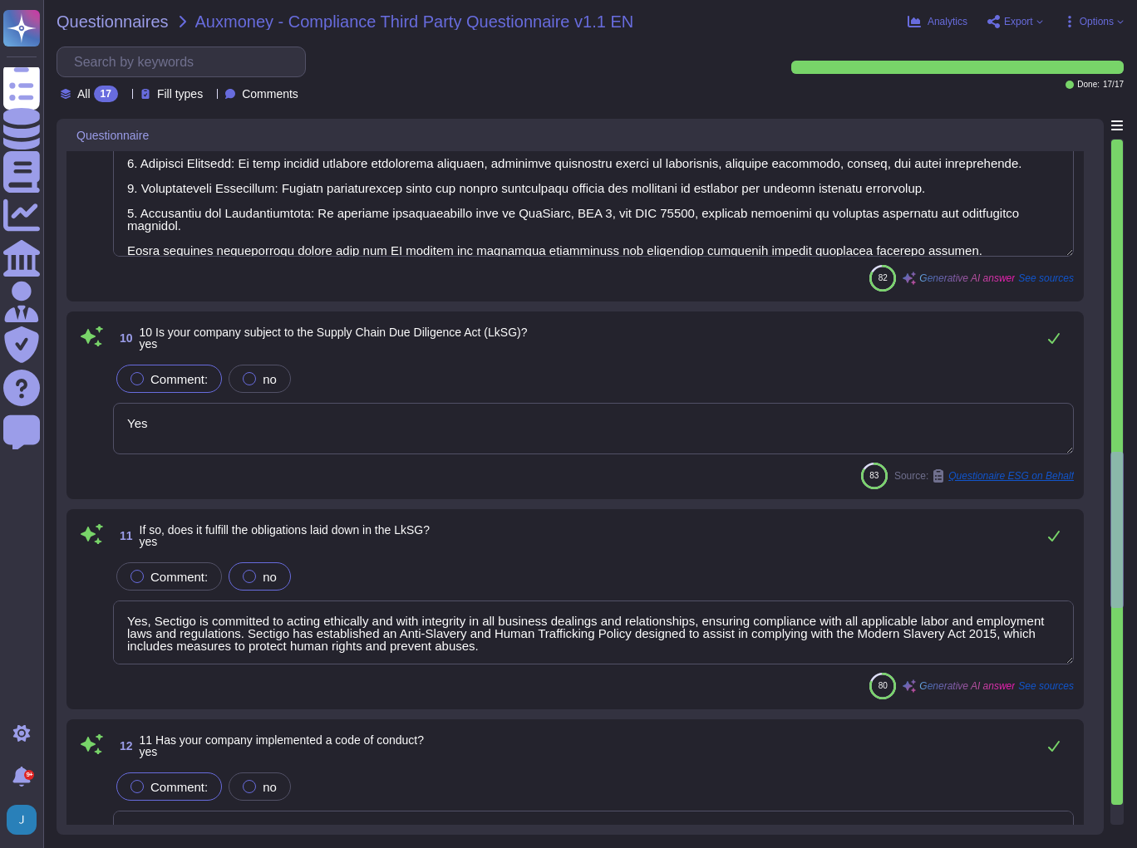
type textarea "Yes, we have implemented anti-corruption measures, including a compliance progr…"
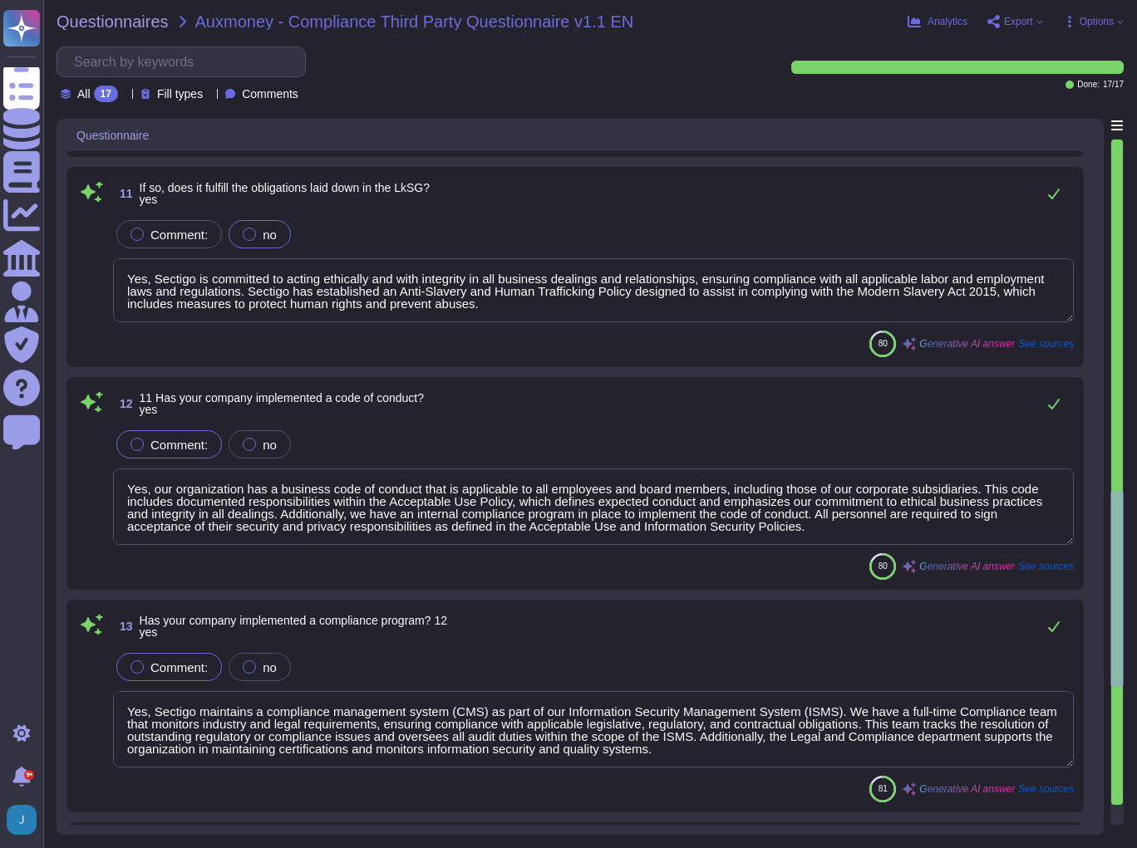
type textarea "No, neither the Company nor any of its Principals or Affiliates has ever been c…"
type textarea "Sectigo is a privately held company structured as a Private Limited company inc…"
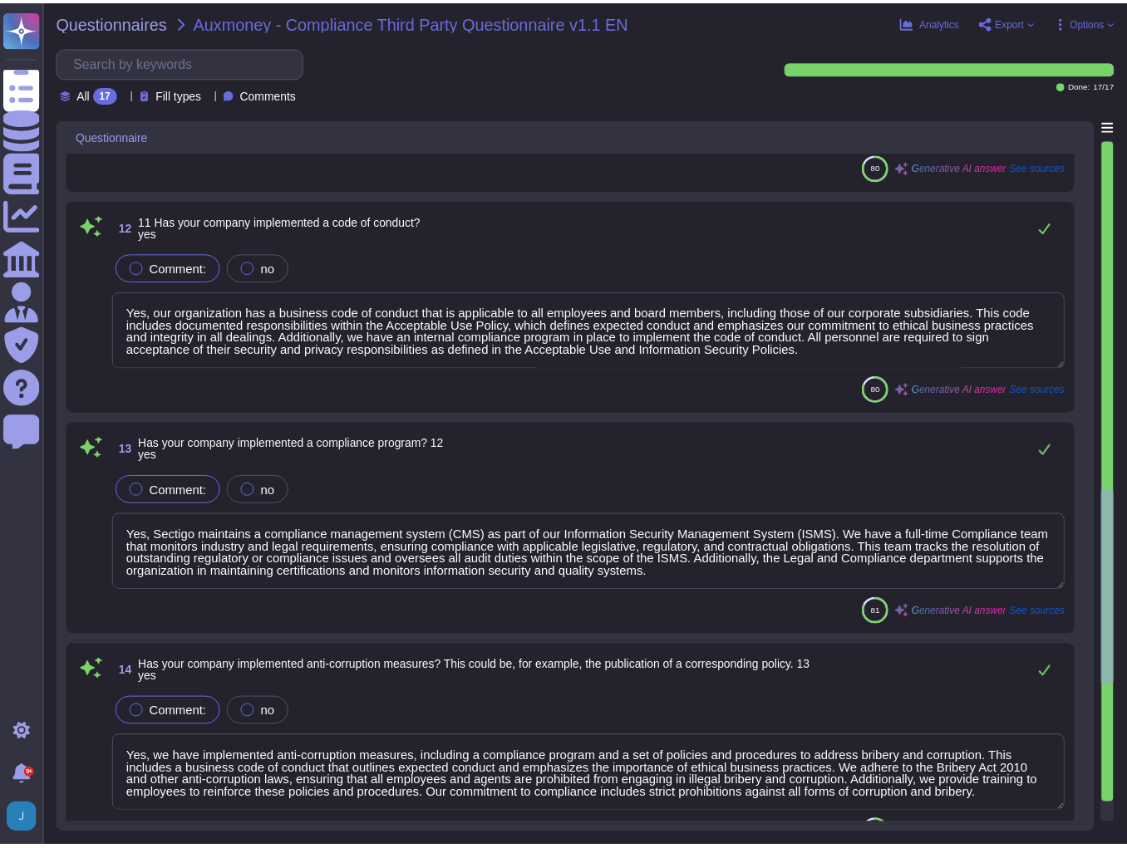
scroll to position [2163, 0]
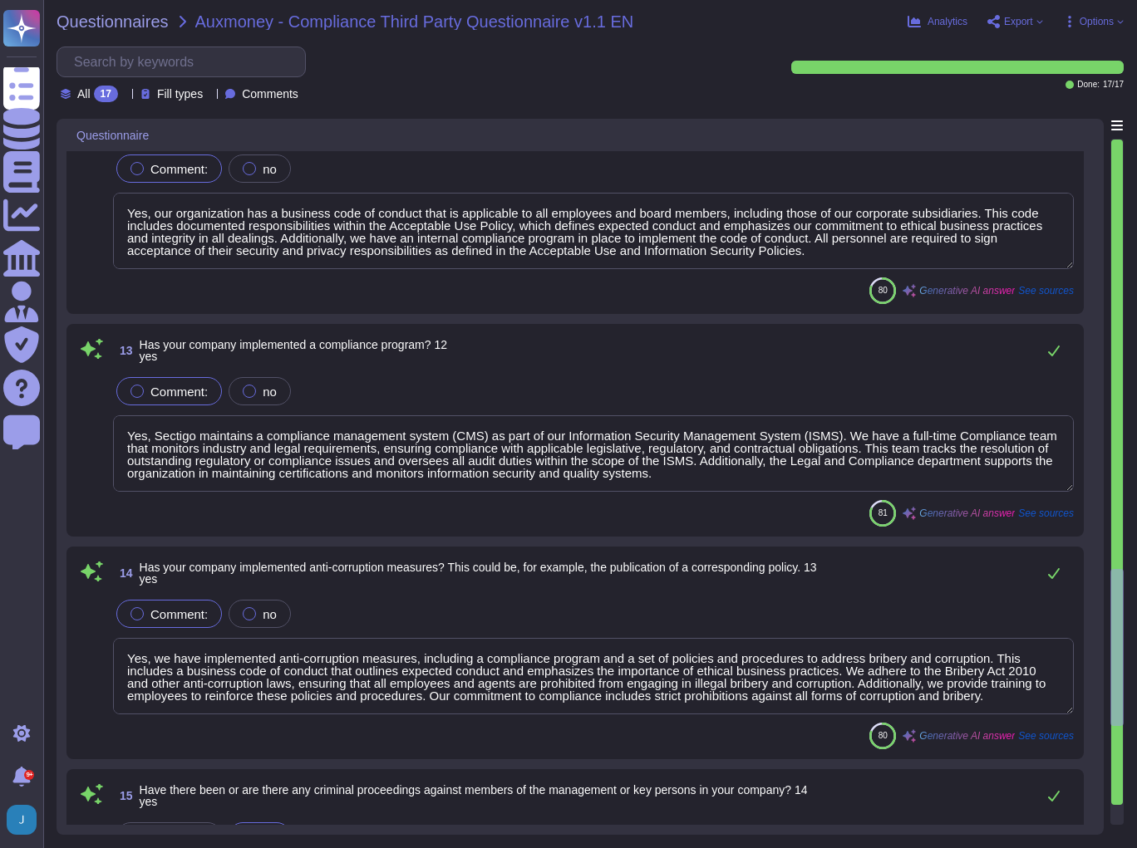
type textarea "We are a privately held entity and do not disclose this information. You can di…"
click at [96, 21] on span "Questionnaires" at bounding box center [112, 21] width 112 height 17
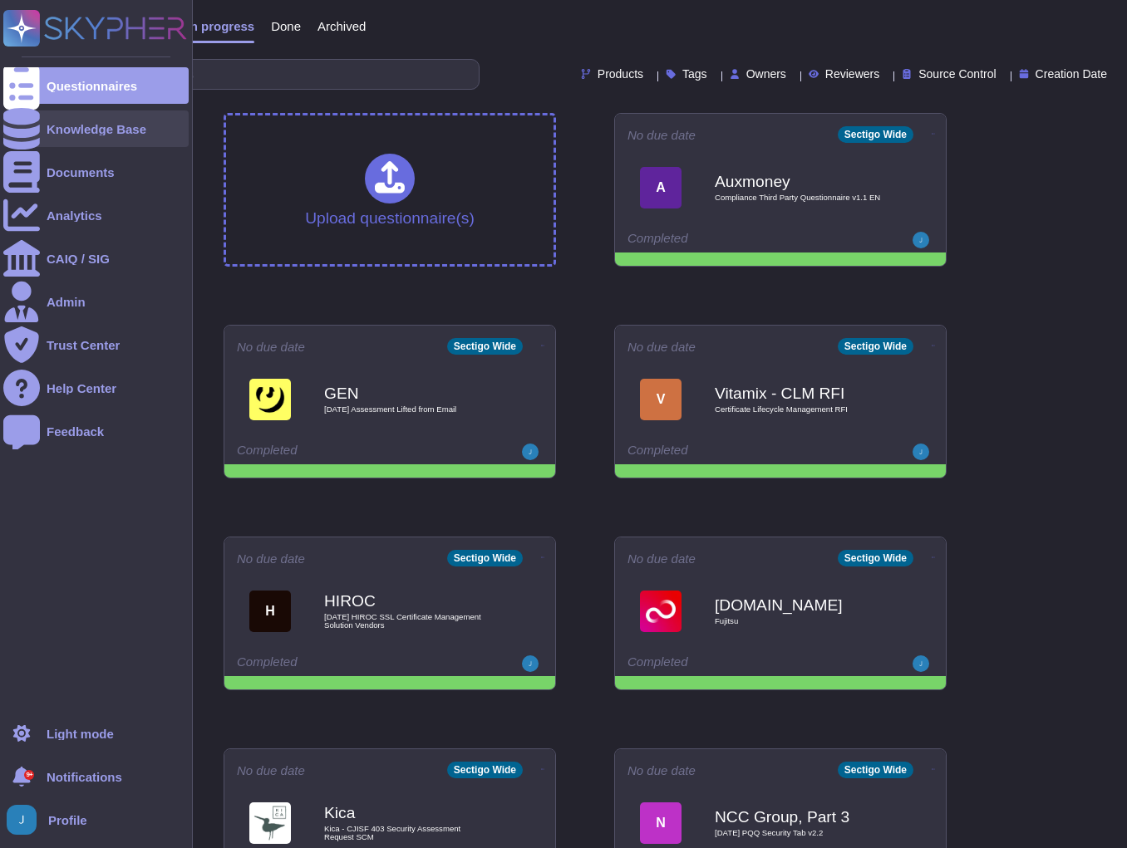
click at [91, 128] on div "Knowledge Base" at bounding box center [97, 129] width 100 height 12
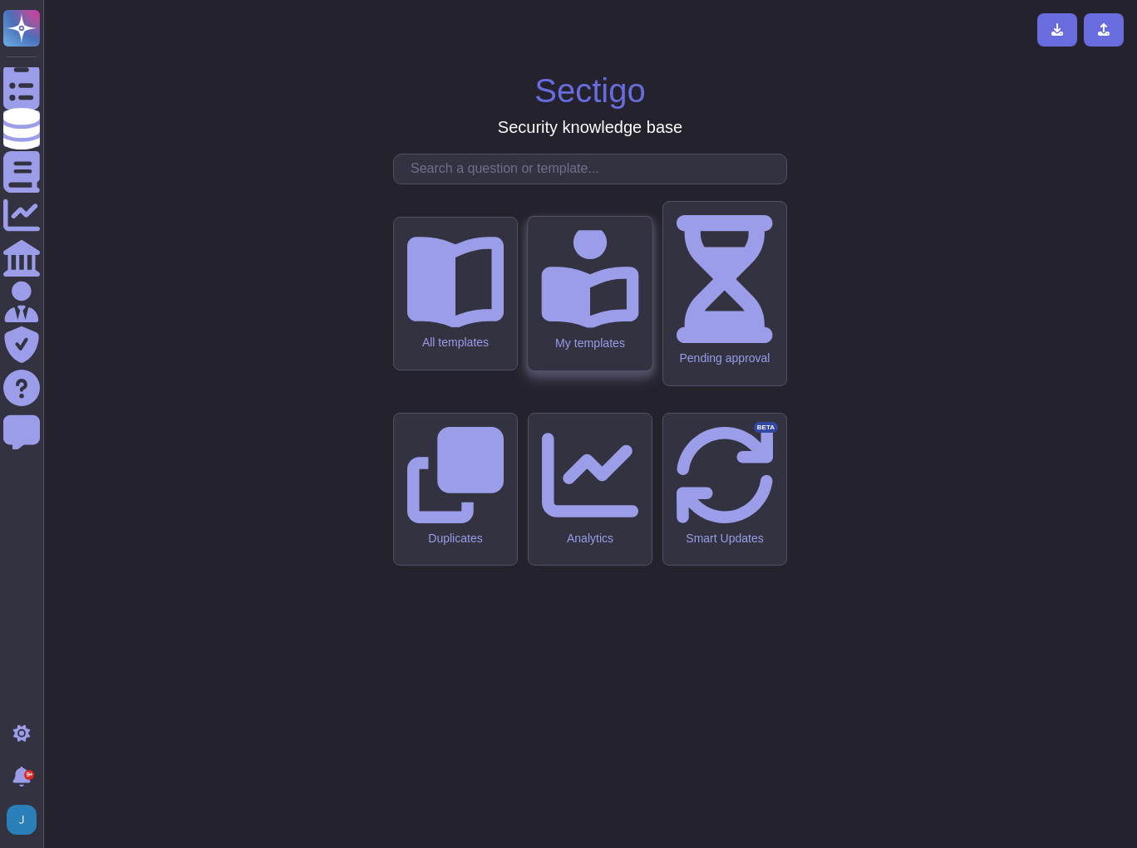
click at [601, 327] on icon at bounding box center [589, 278] width 97 height 97
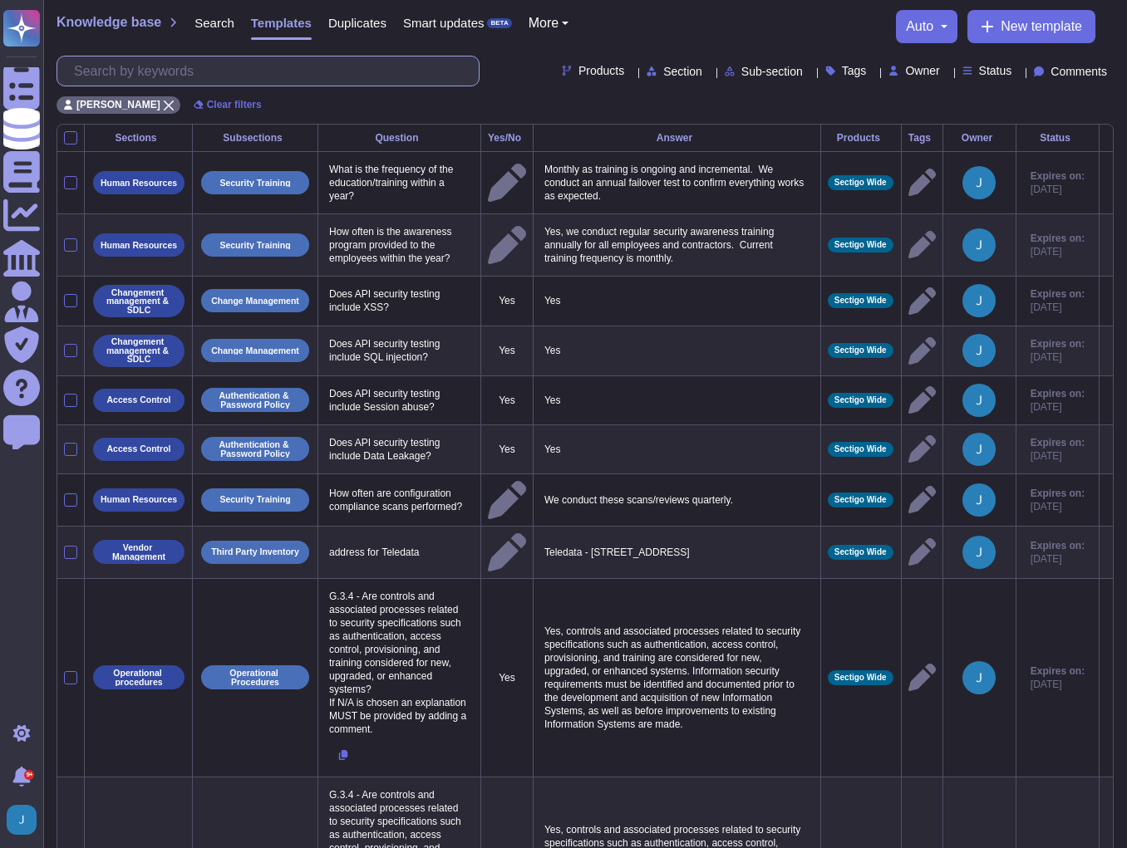
click at [249, 79] on input "text" at bounding box center [272, 70] width 413 height 29
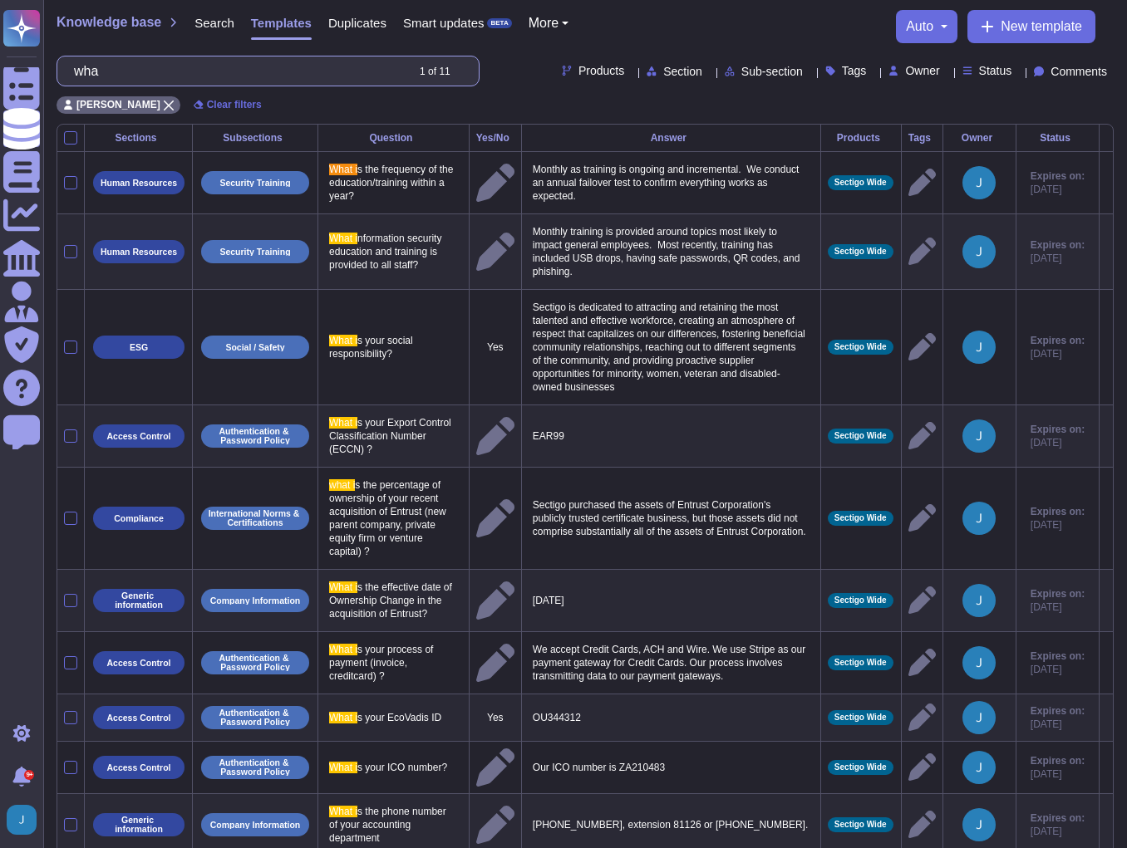
type input "w"
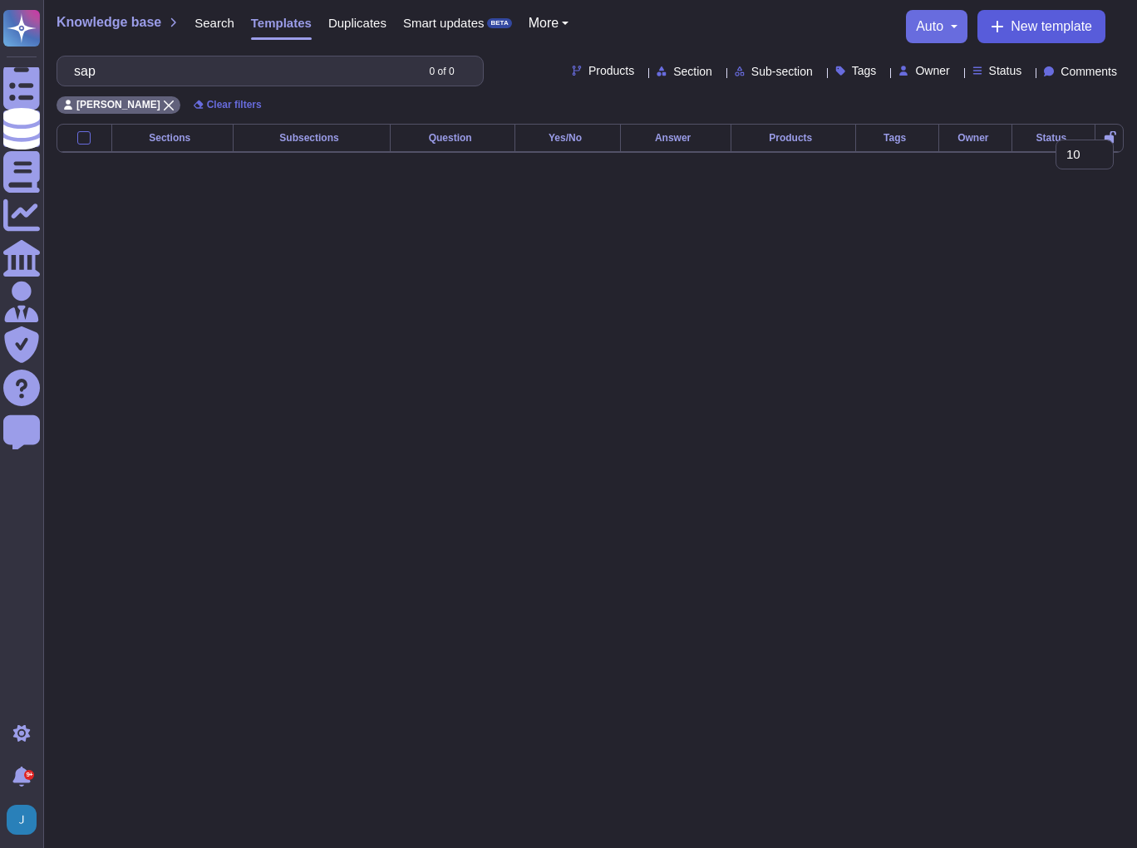
type input "sap"
click at [811, 22] on span "New template" at bounding box center [1050, 26] width 81 height 13
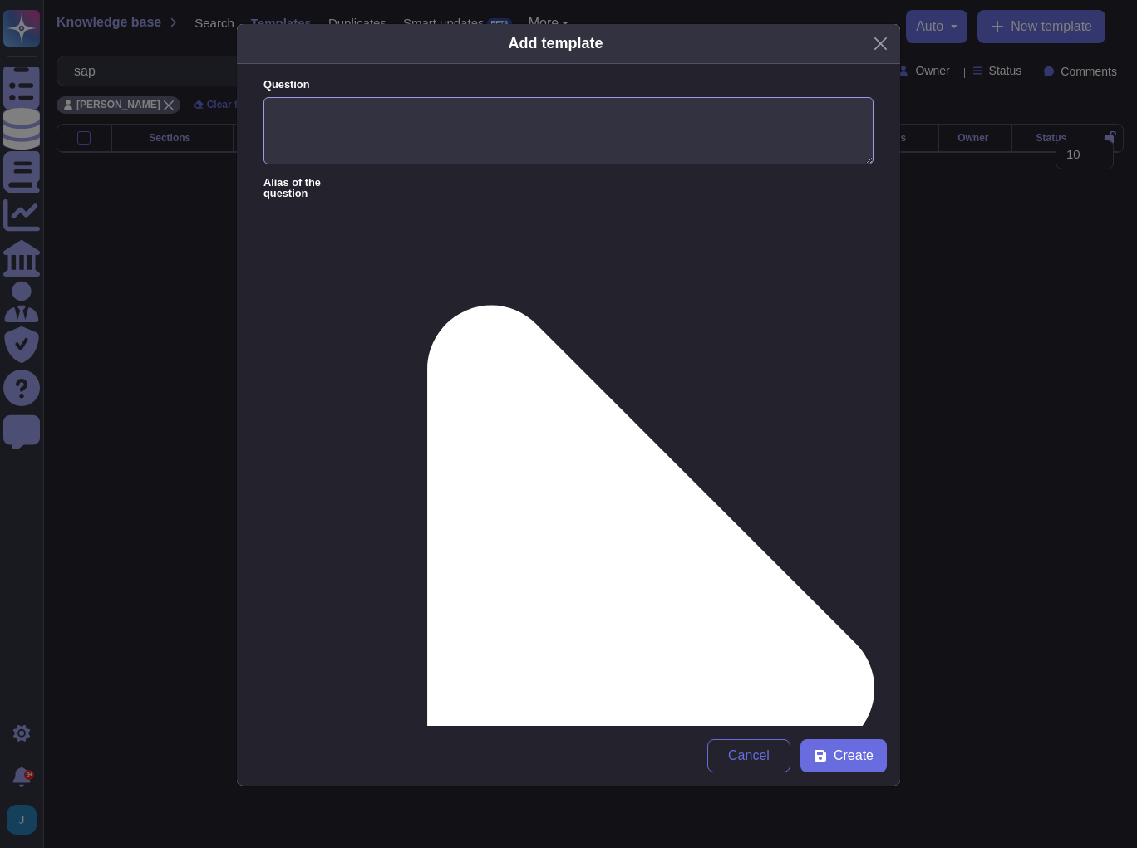
click at [555, 119] on textarea "Question" at bounding box center [568, 131] width 610 height 68
type textarea "What is your SAP number?"
type textarea "1044316"
click at [811, 605] on span "Create" at bounding box center [853, 755] width 40 height 13
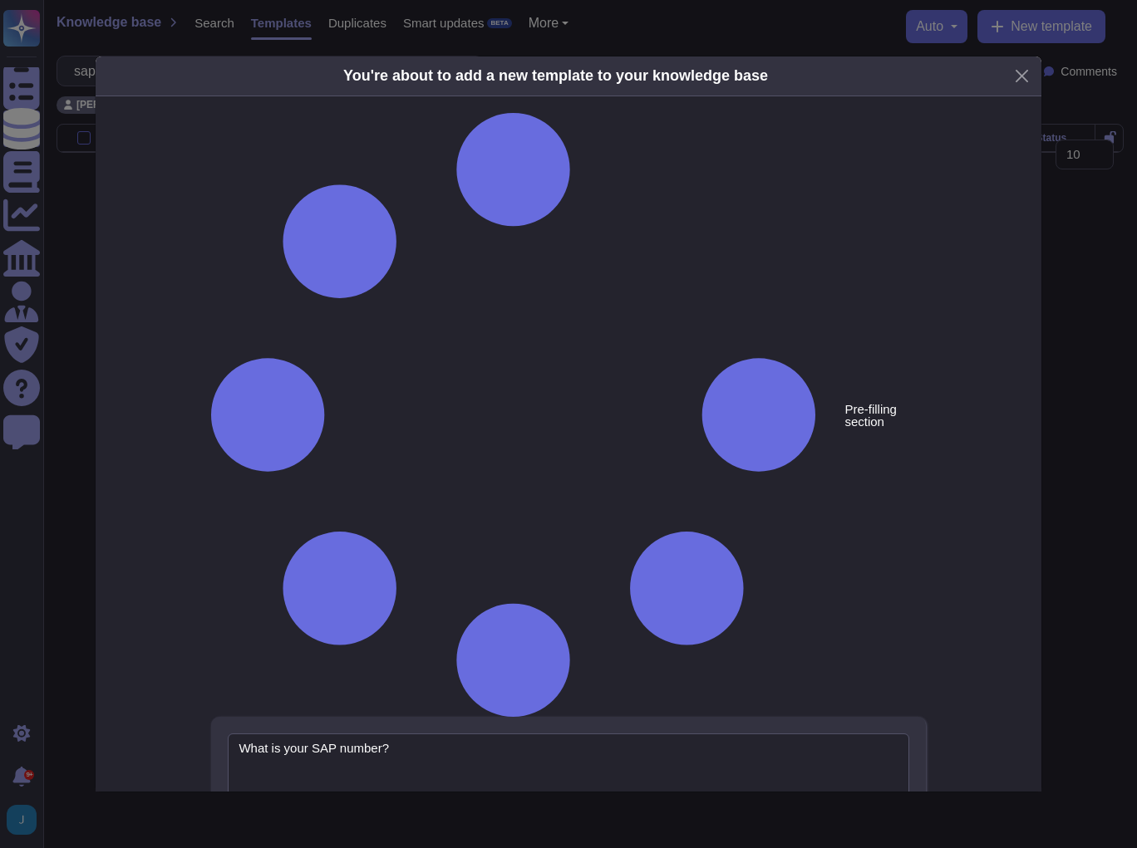
type textarea "What is your SAP number?"
type textarea "1044316"
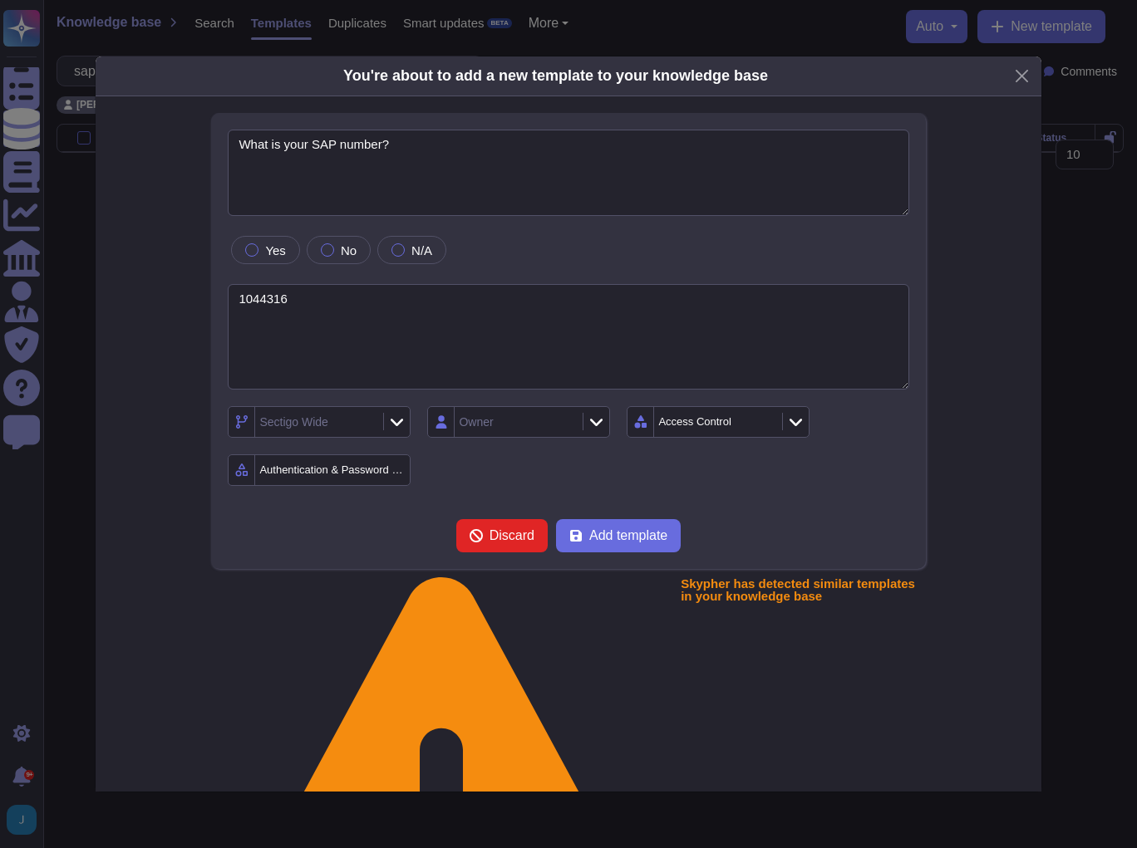
click at [322, 475] on div "Authentication & Password Policy" at bounding box center [333, 469] width 149 height 11
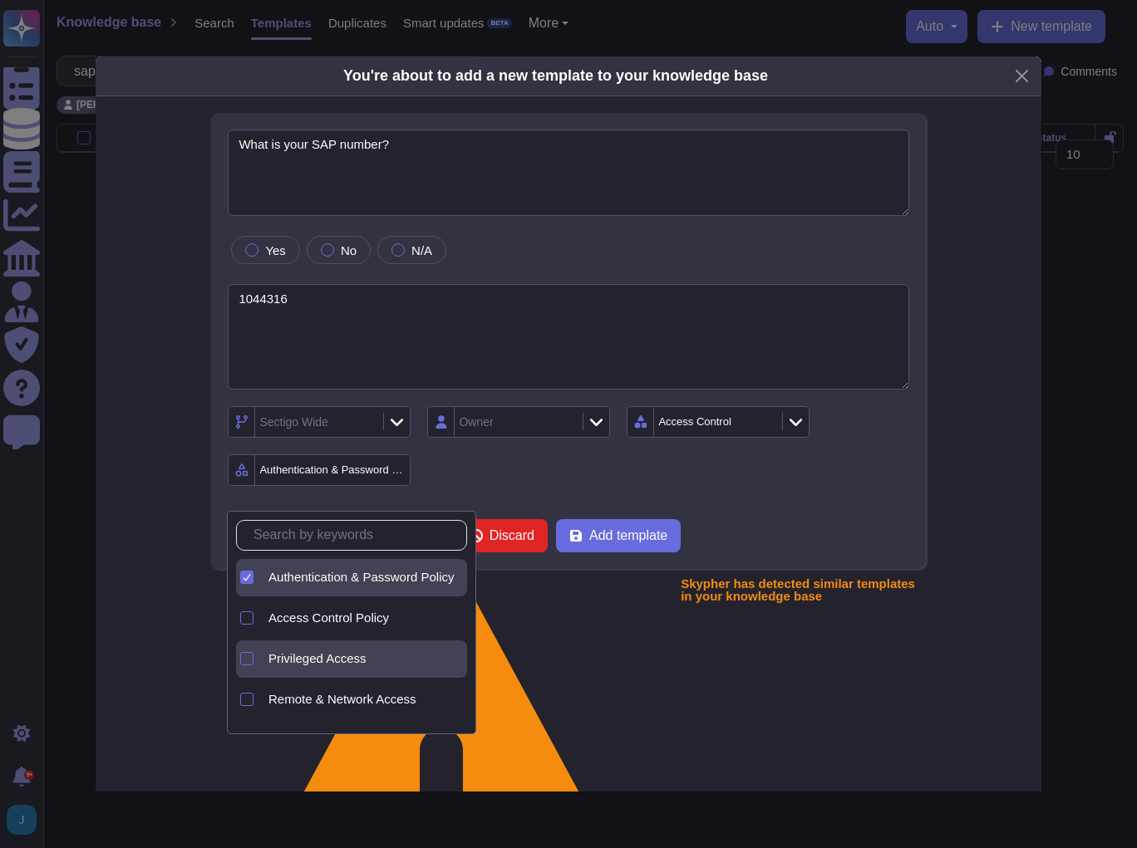
scroll to position [75, 0]
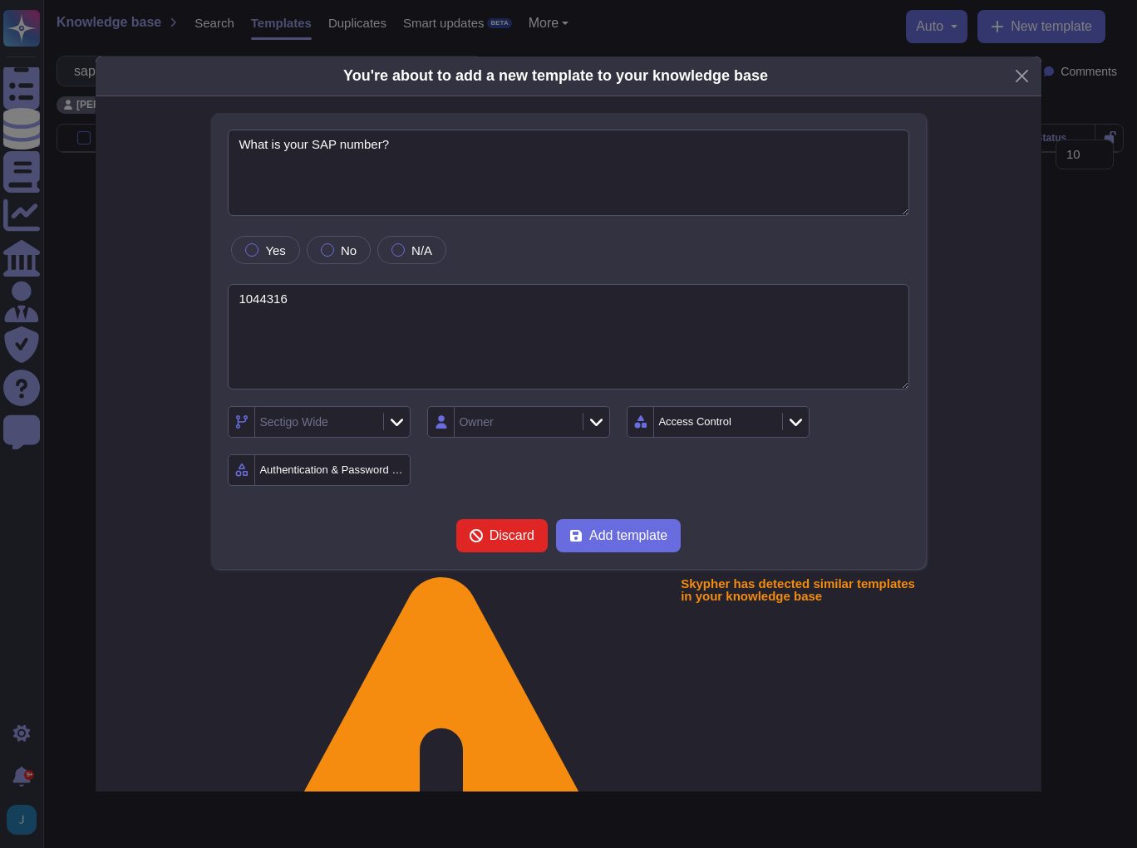
click at [737, 437] on div "Access Control" at bounding box center [716, 422] width 124 height 30
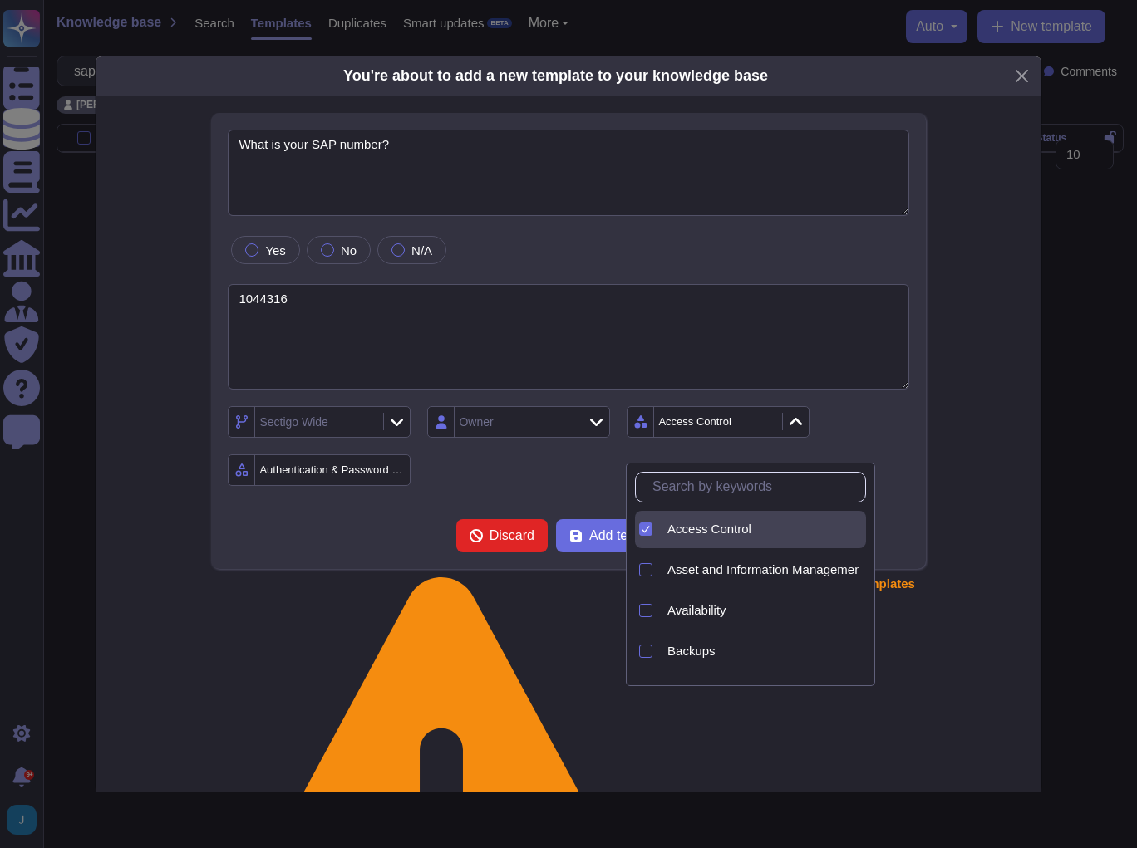
click at [724, 473] on input "text" at bounding box center [754, 487] width 221 height 29
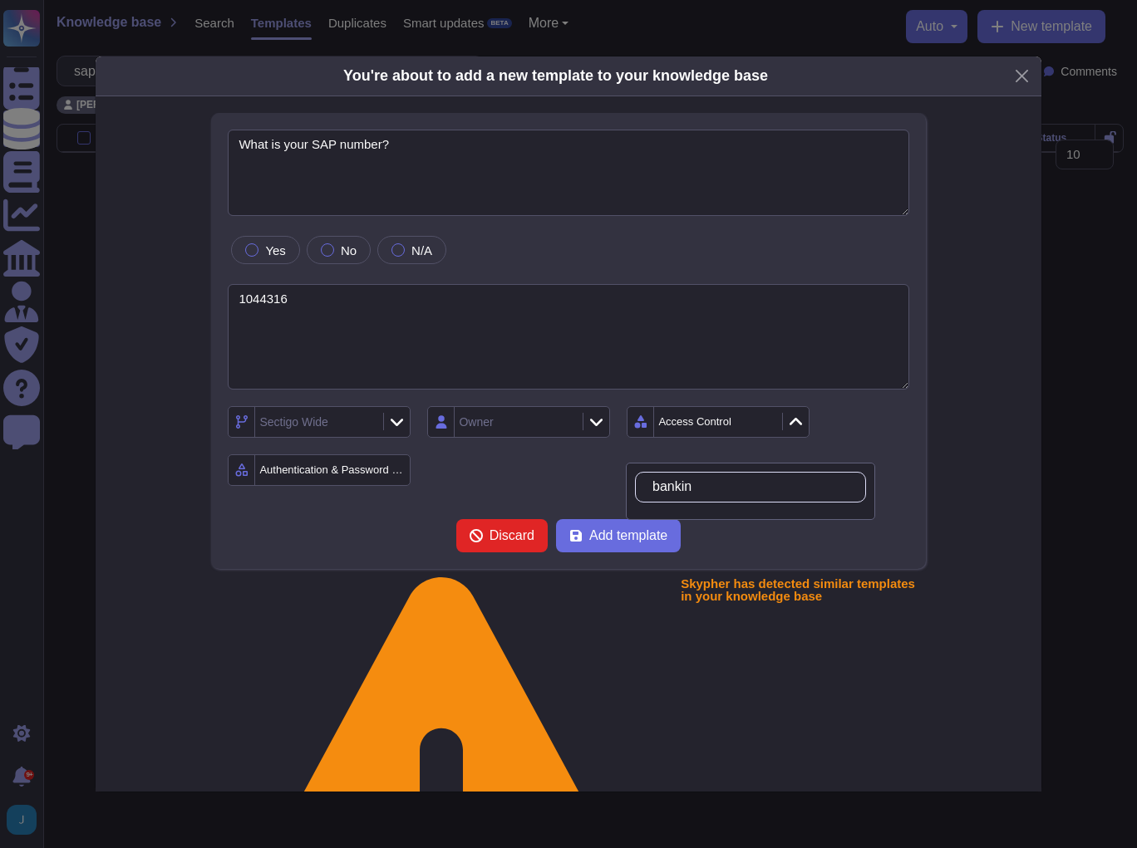
type input "banking"
click at [618, 543] on span "Add template" at bounding box center [628, 535] width 78 height 13
